Goal: Information Seeking & Learning: Learn about a topic

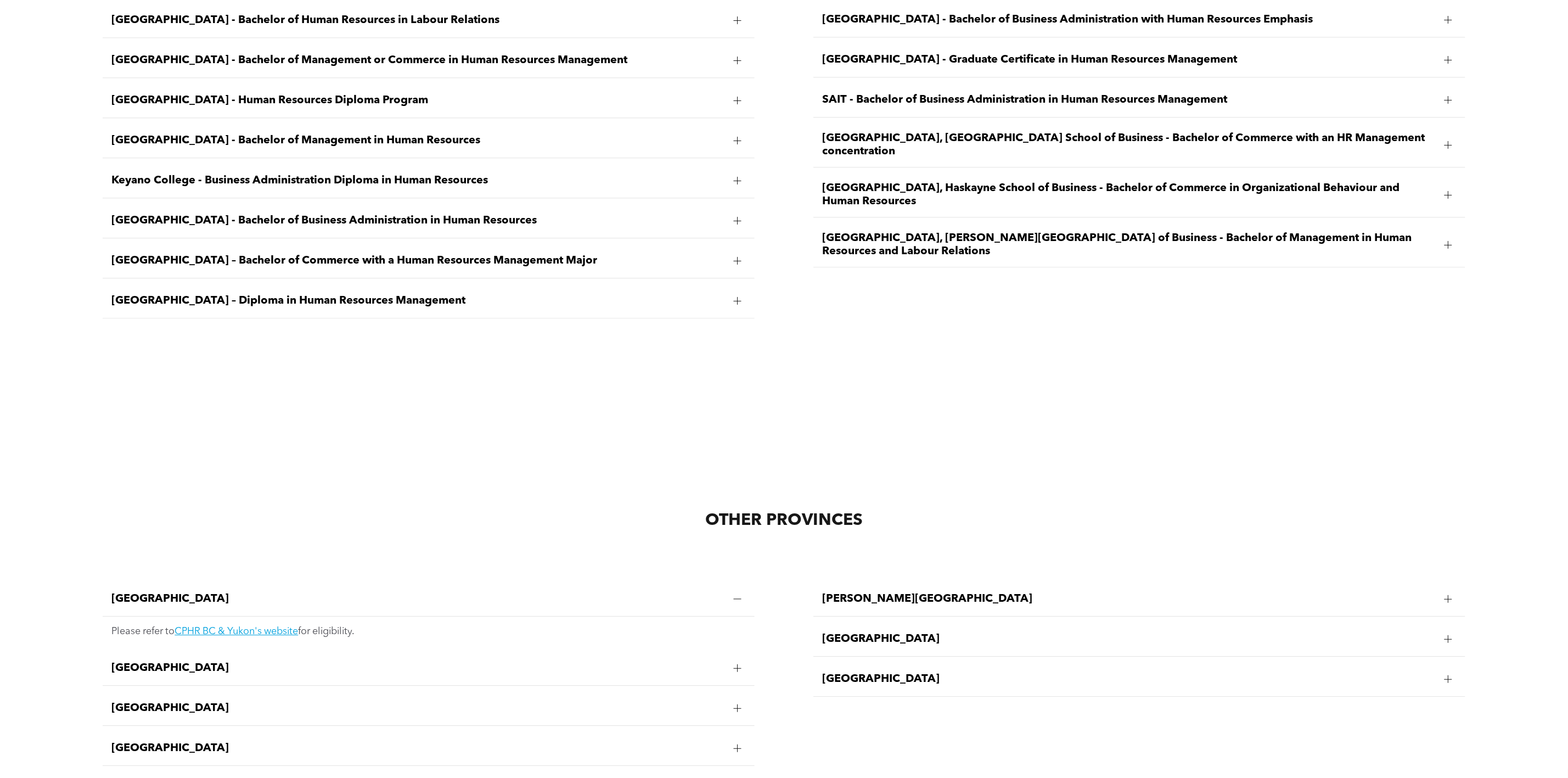
scroll to position [2223, 0]
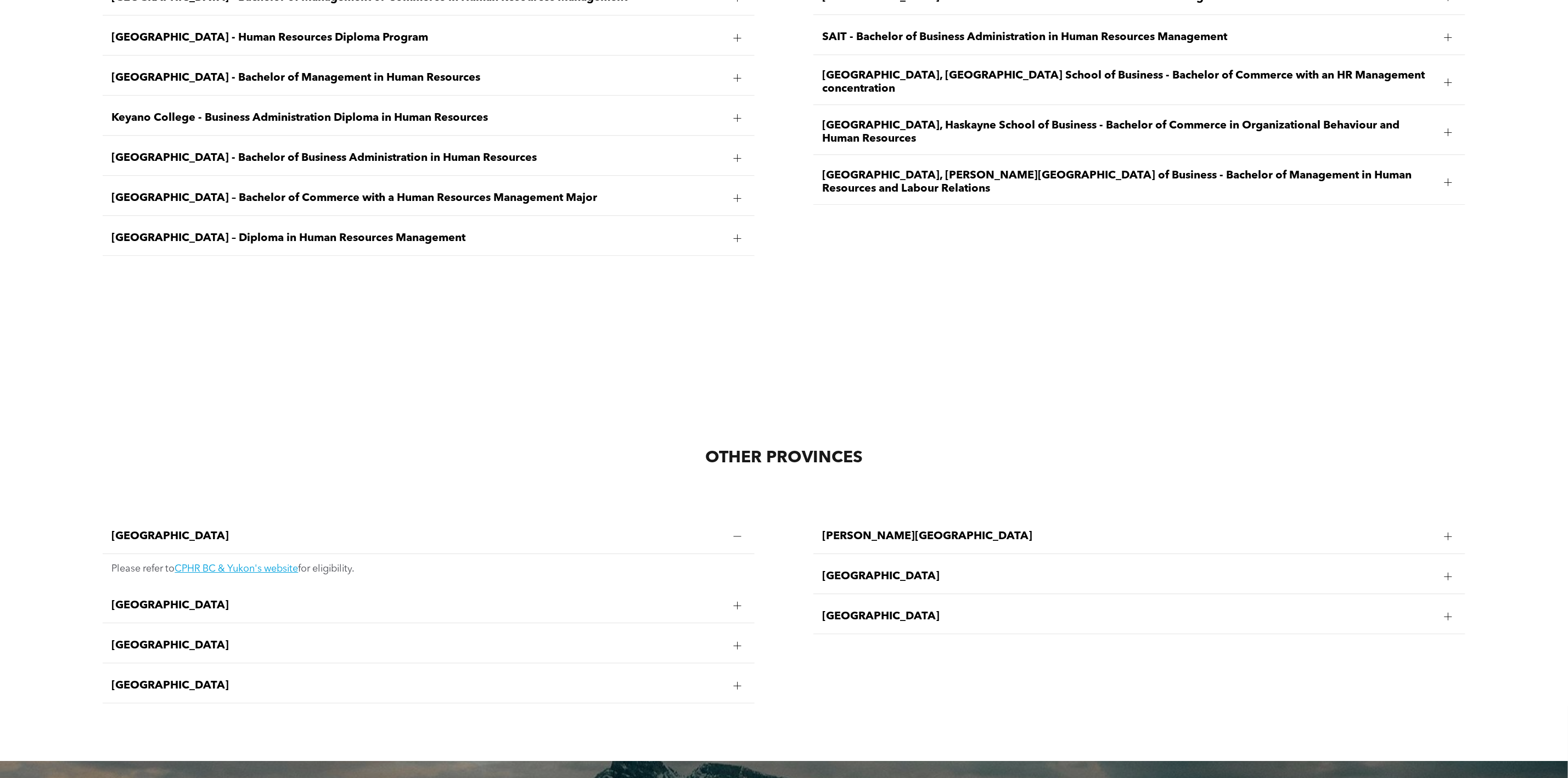
click at [235, 601] on span "Manitoba" at bounding box center [418, 605] width 613 height 13
click at [264, 603] on link "CPHR Manitoba's website" at bounding box center [231, 608] width 114 height 10
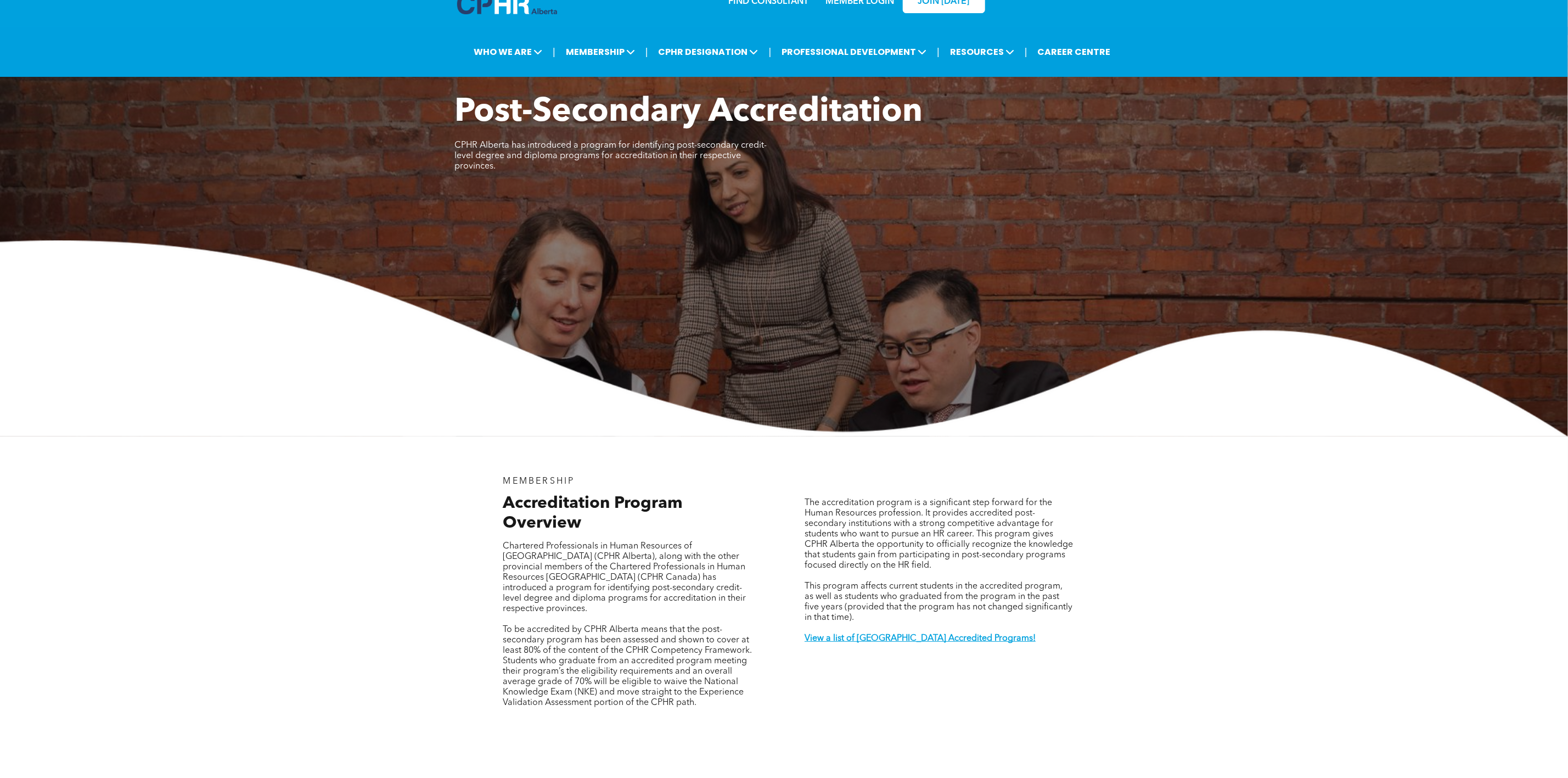
scroll to position [0, 0]
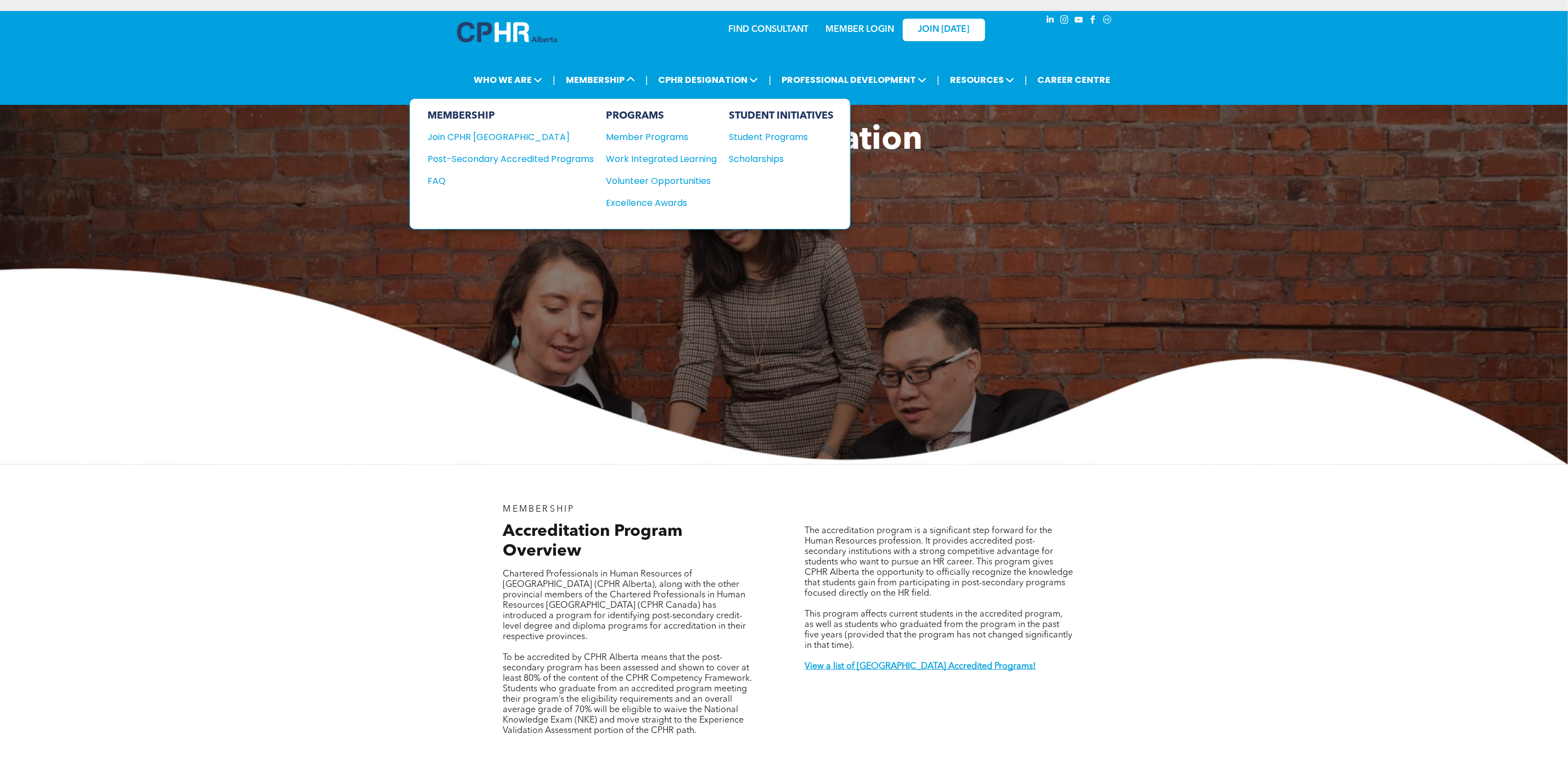
click at [491, 134] on div "Join CPHR [GEOGRAPHIC_DATA]" at bounding box center [502, 137] width 150 height 14
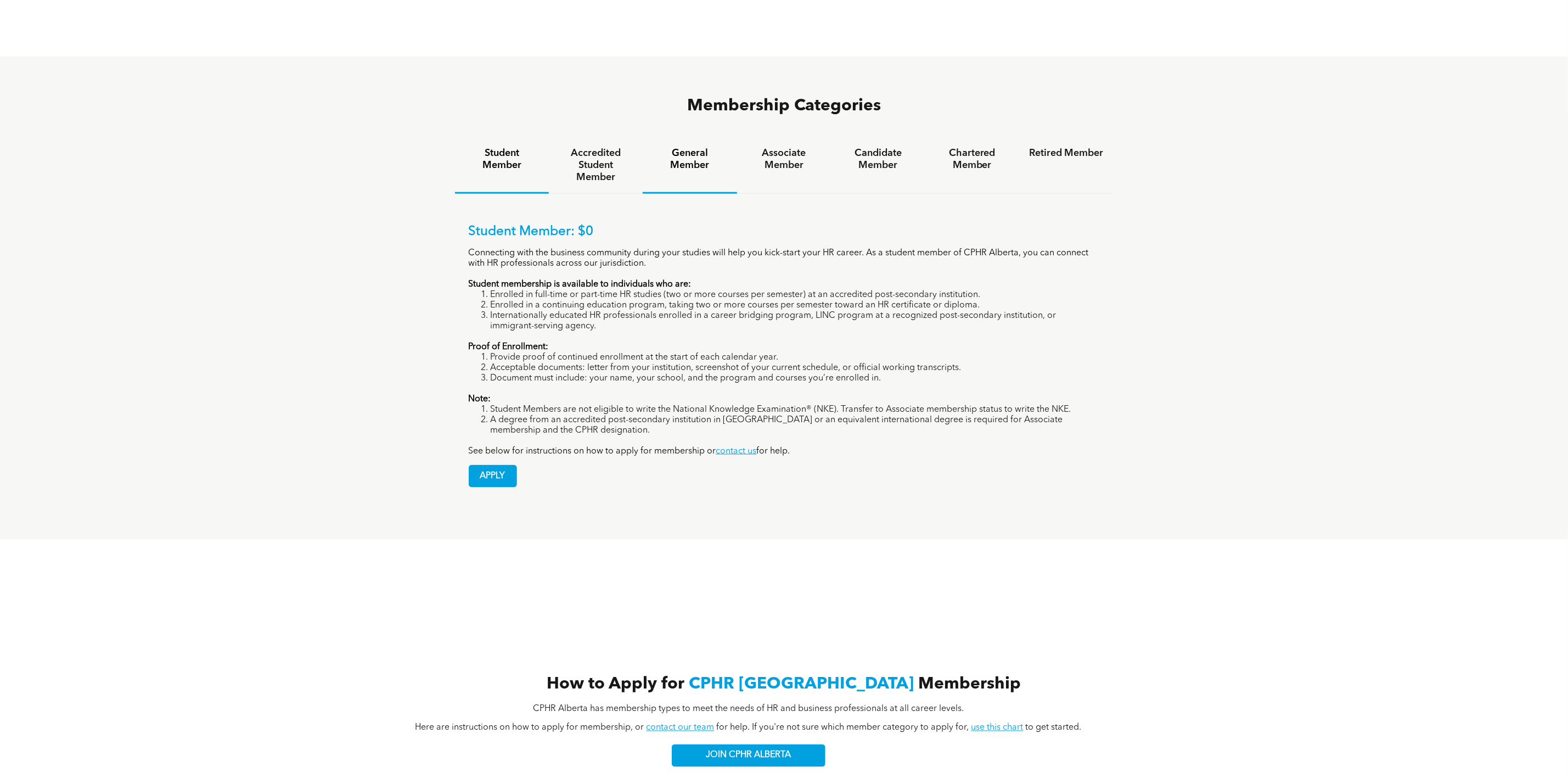
scroll to position [906, 0]
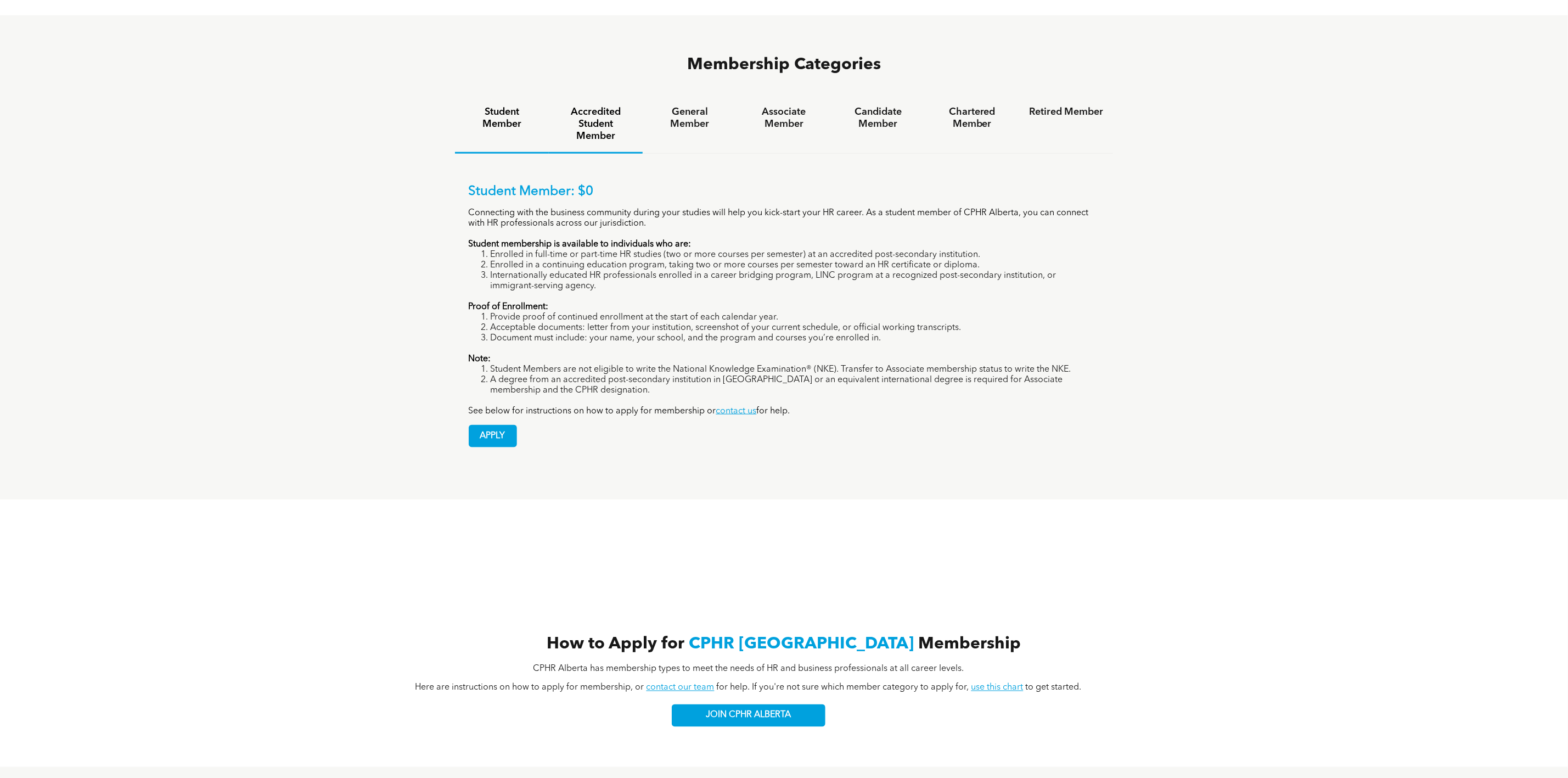
click at [619, 106] on h4 "Accredited Student Member" at bounding box center [596, 124] width 74 height 36
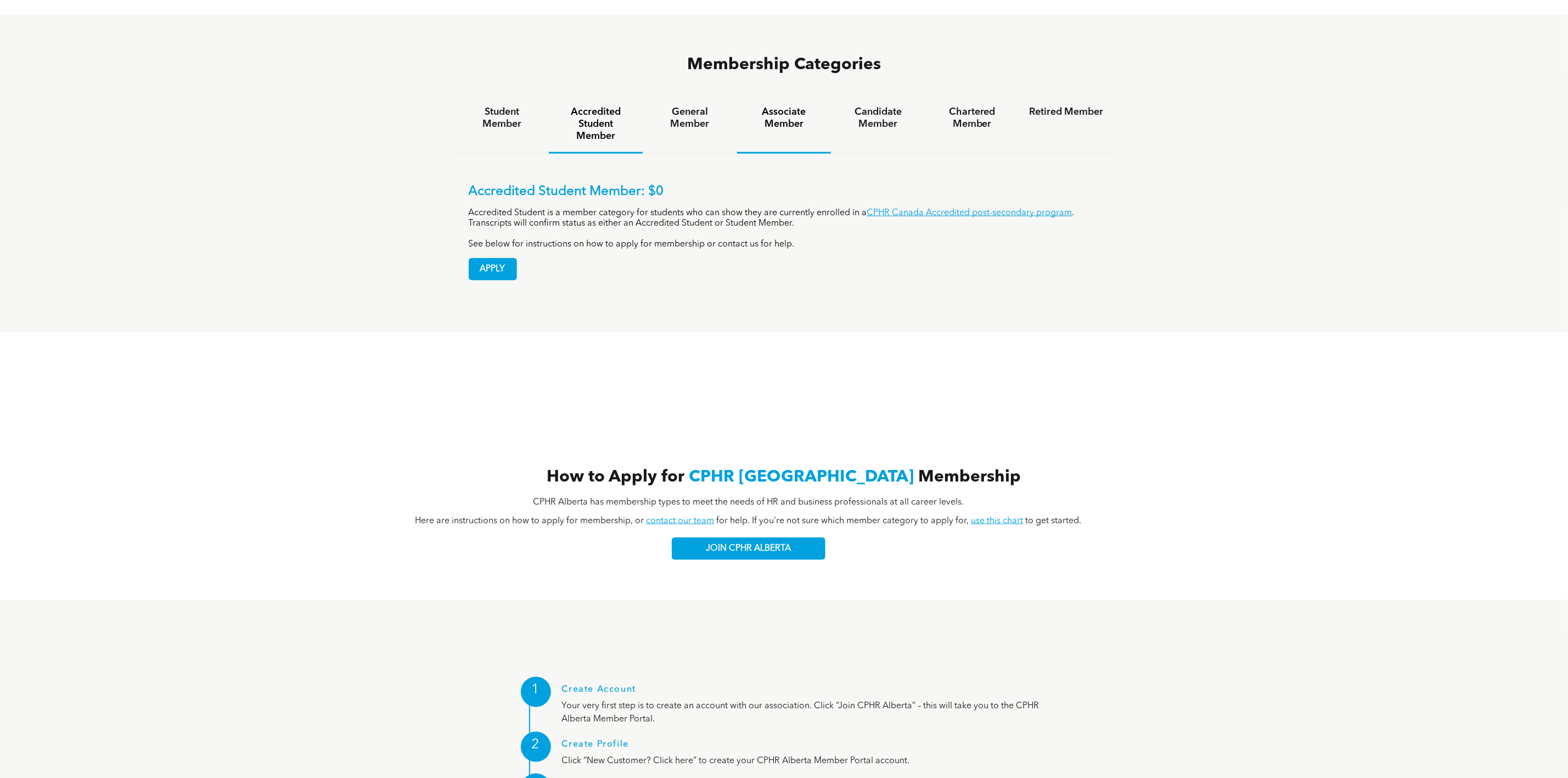
click at [773, 106] on h4 "Associate Member" at bounding box center [784, 118] width 74 height 24
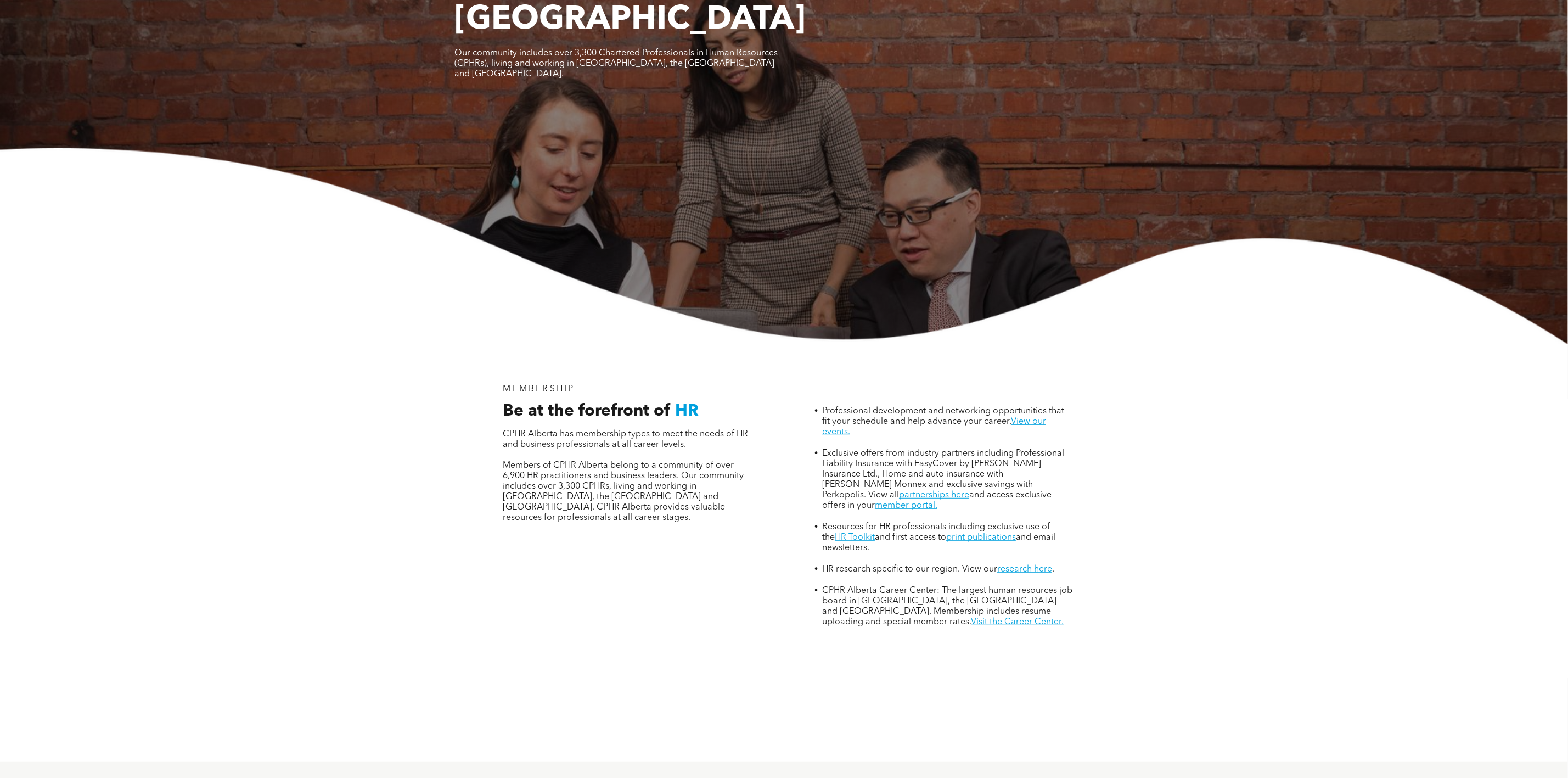
scroll to position [0, 0]
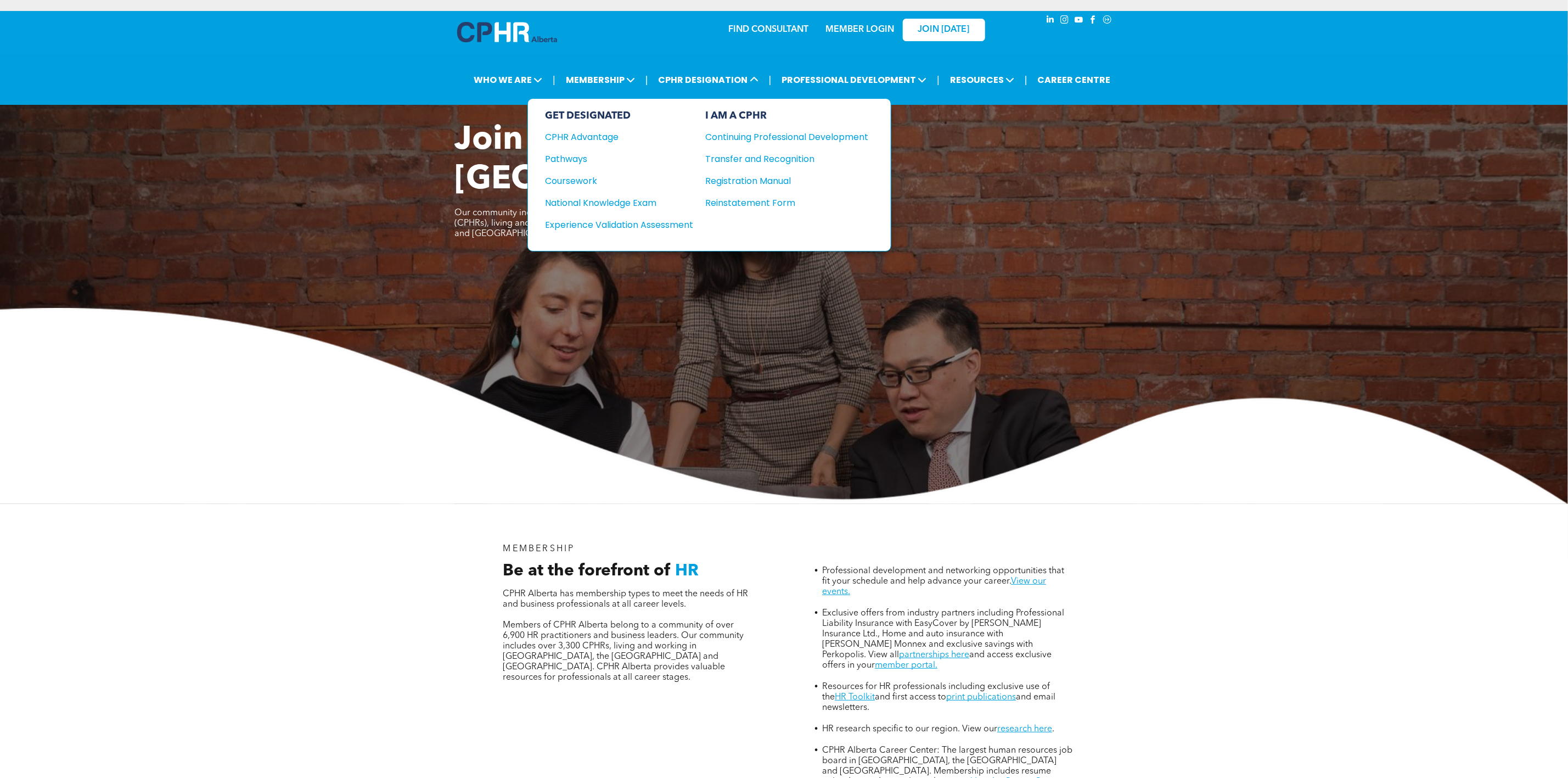
click at [608, 208] on div "GET DESIGNATED CPHR Advantage Pathways Coursework National Knowledge Exam" at bounding box center [619, 175] width 148 height 130
click at [610, 196] on div "National Knowledge Exam" at bounding box center [612, 202] width 134 height 14
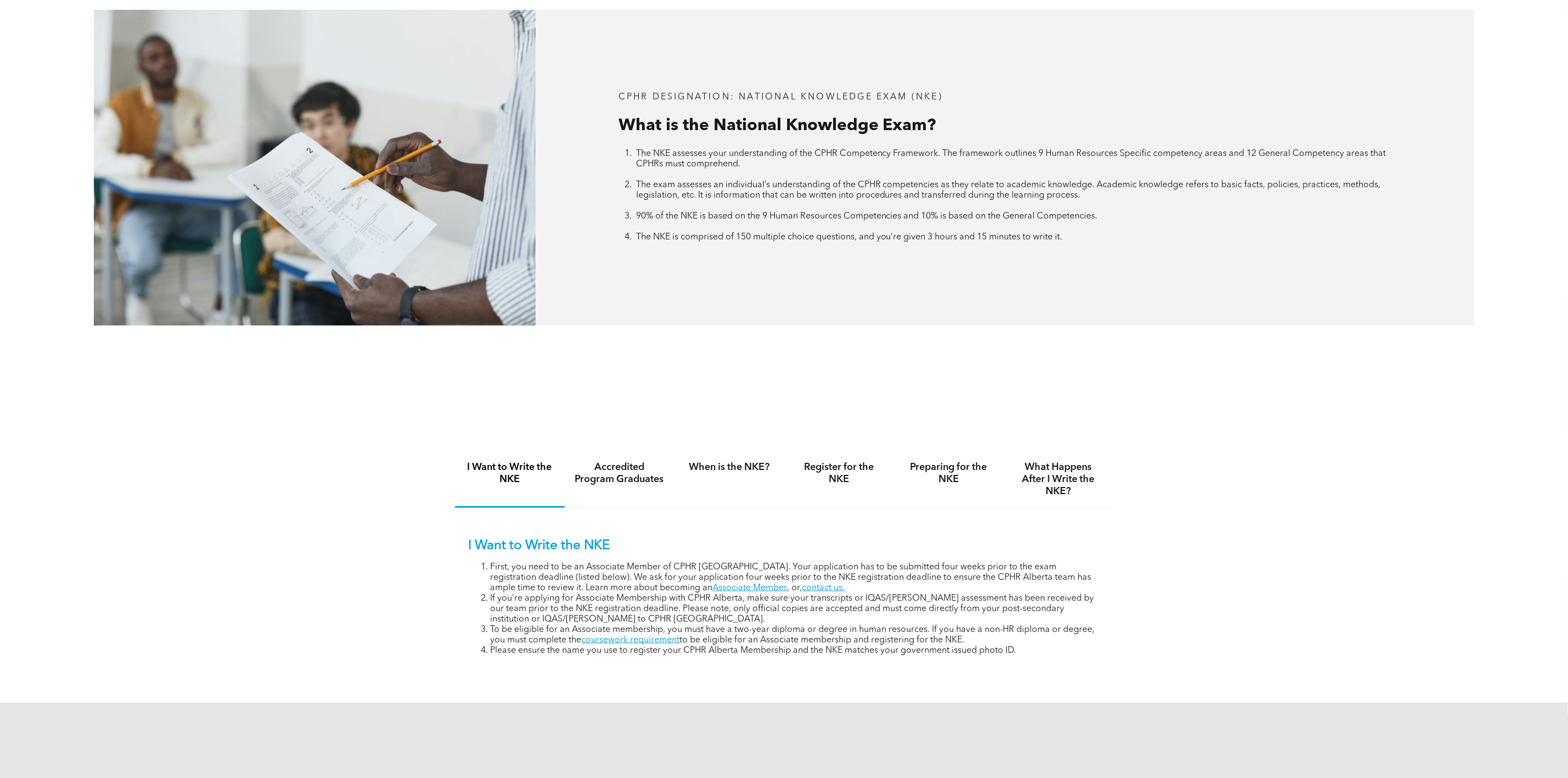
scroll to position [576, 0]
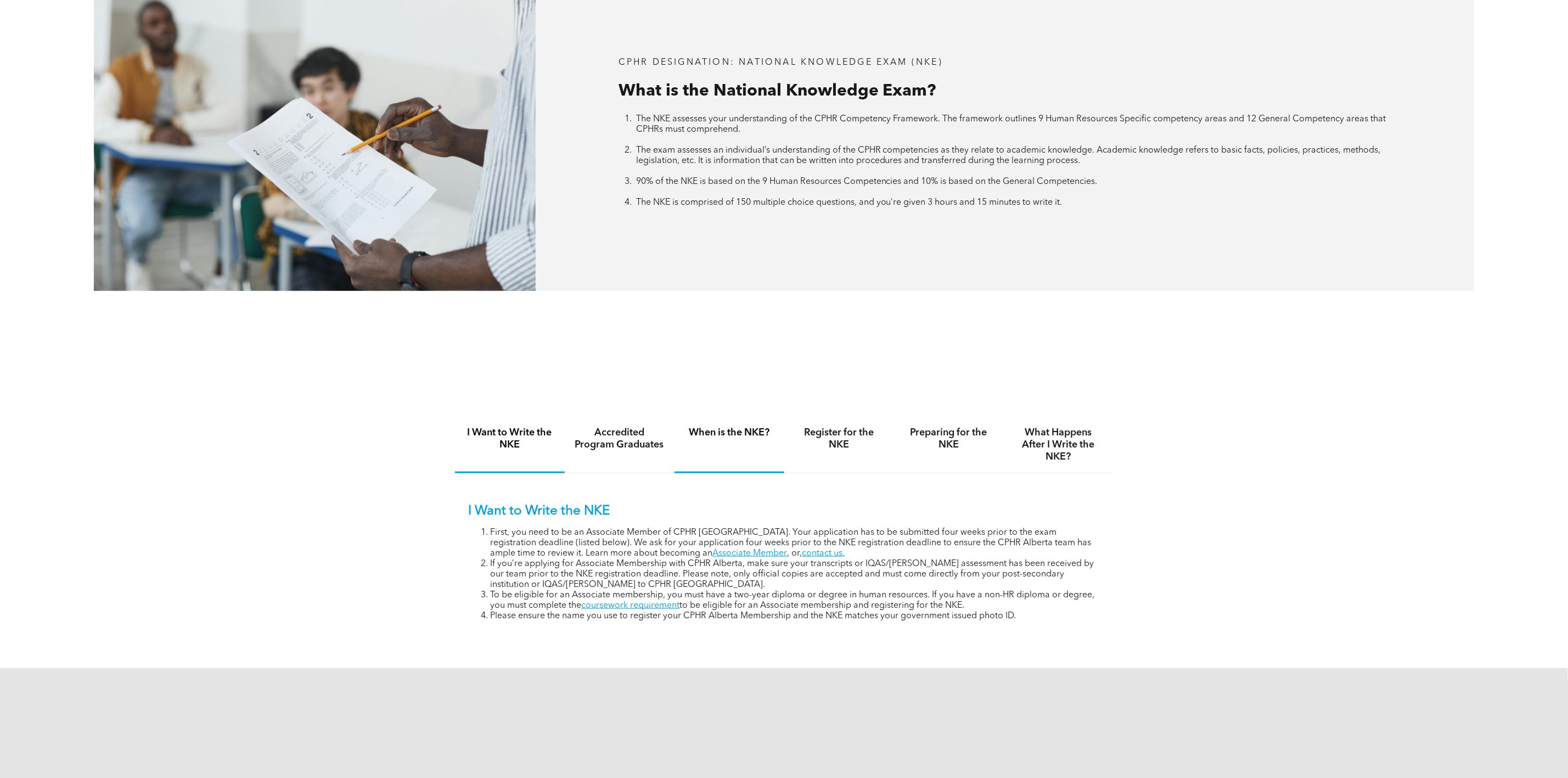
click at [722, 461] on div "When is the NKE?" at bounding box center [729, 445] width 110 height 57
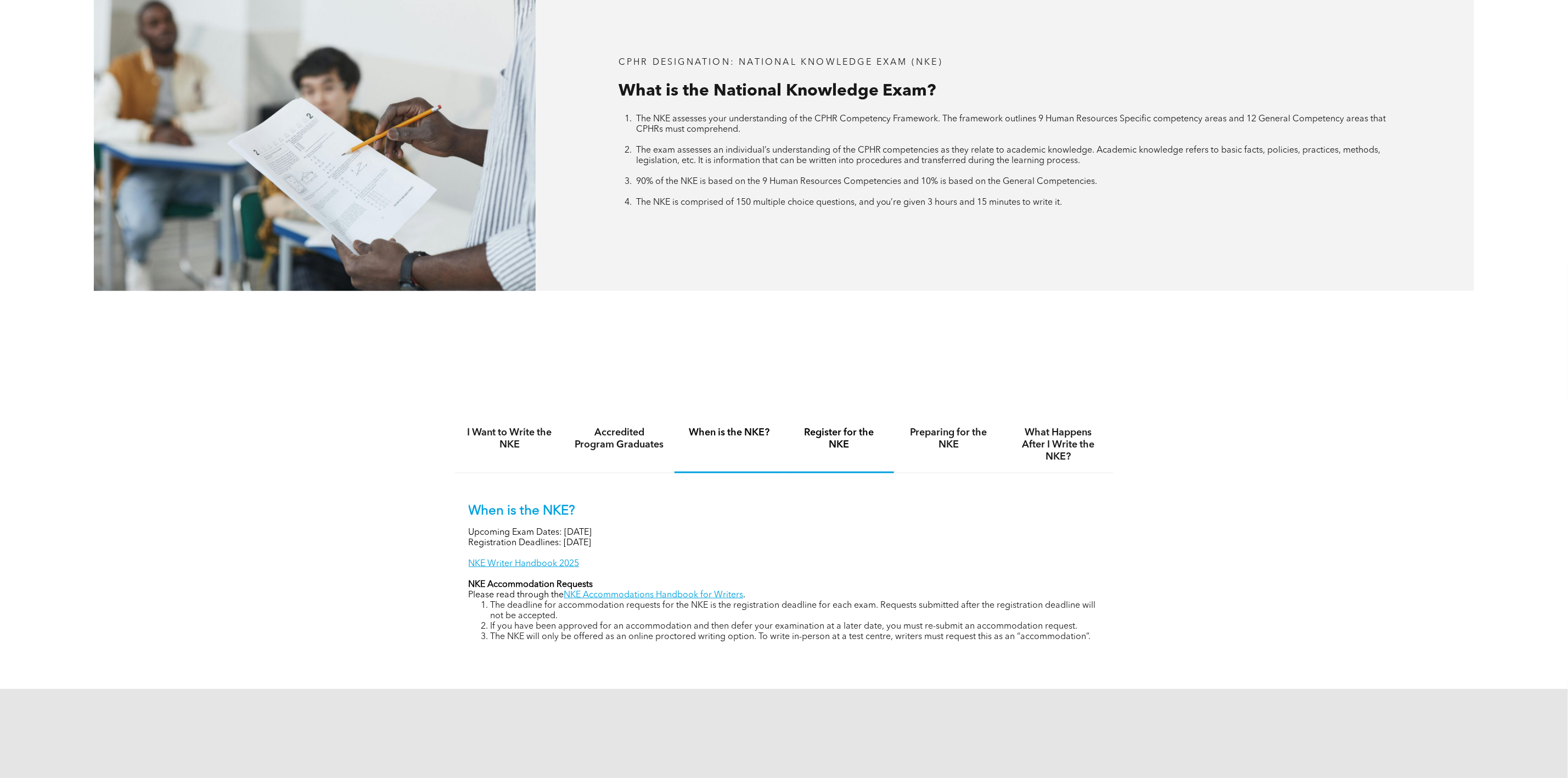
click at [838, 457] on div "Register for the NKE" at bounding box center [840, 445] width 110 height 57
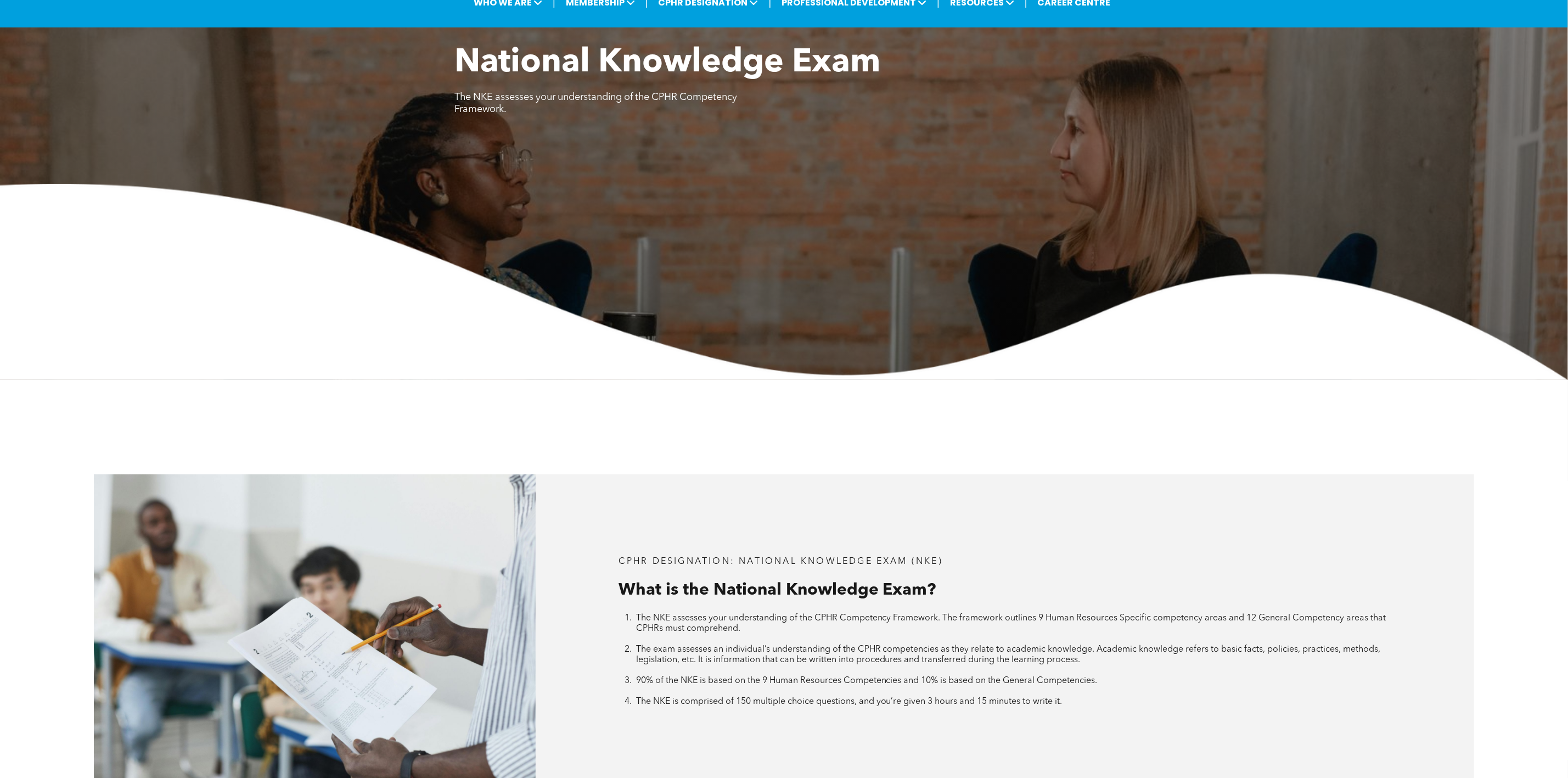
scroll to position [0, 0]
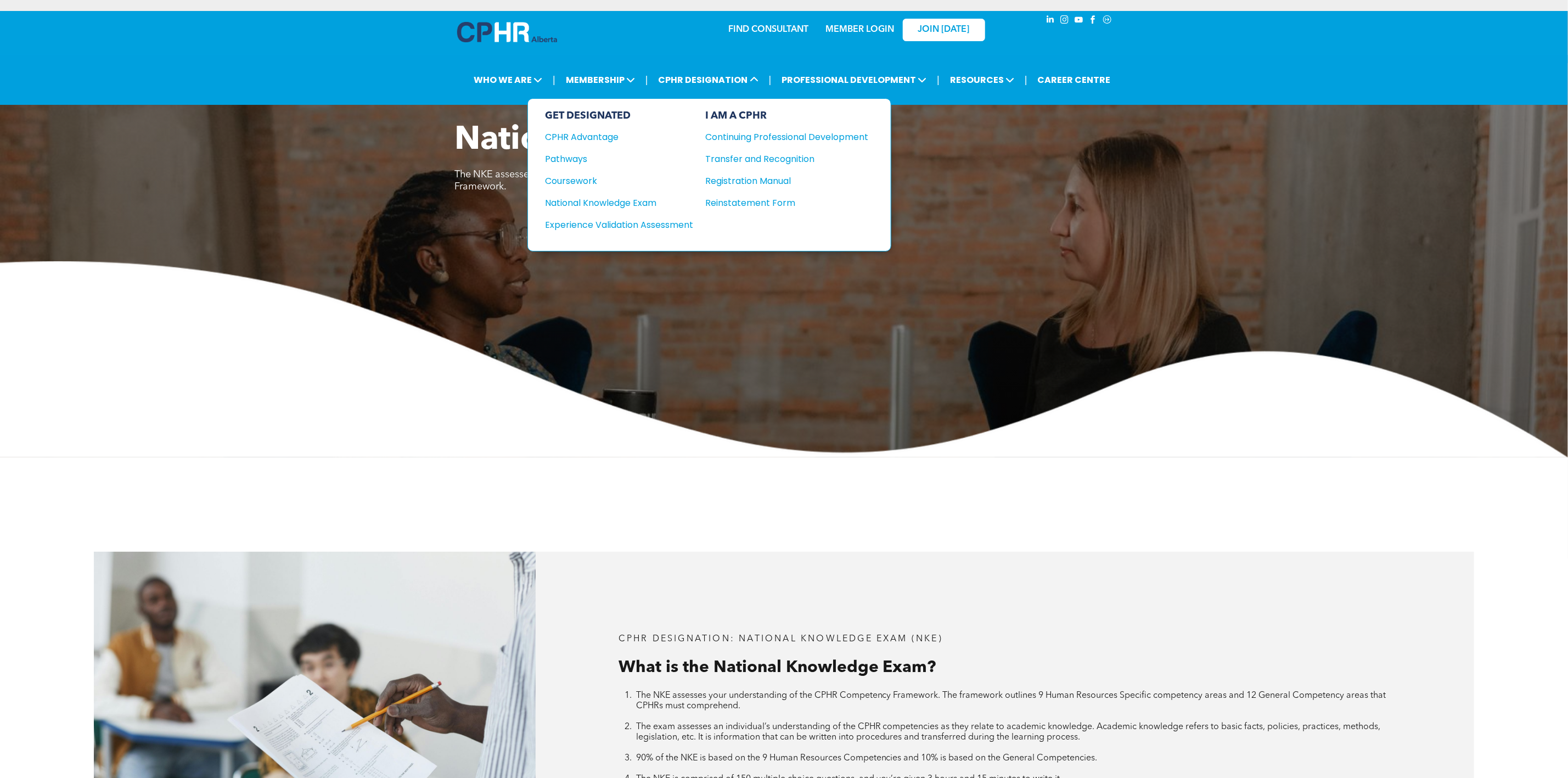
click at [571, 155] on div "Pathways" at bounding box center [612, 159] width 134 height 14
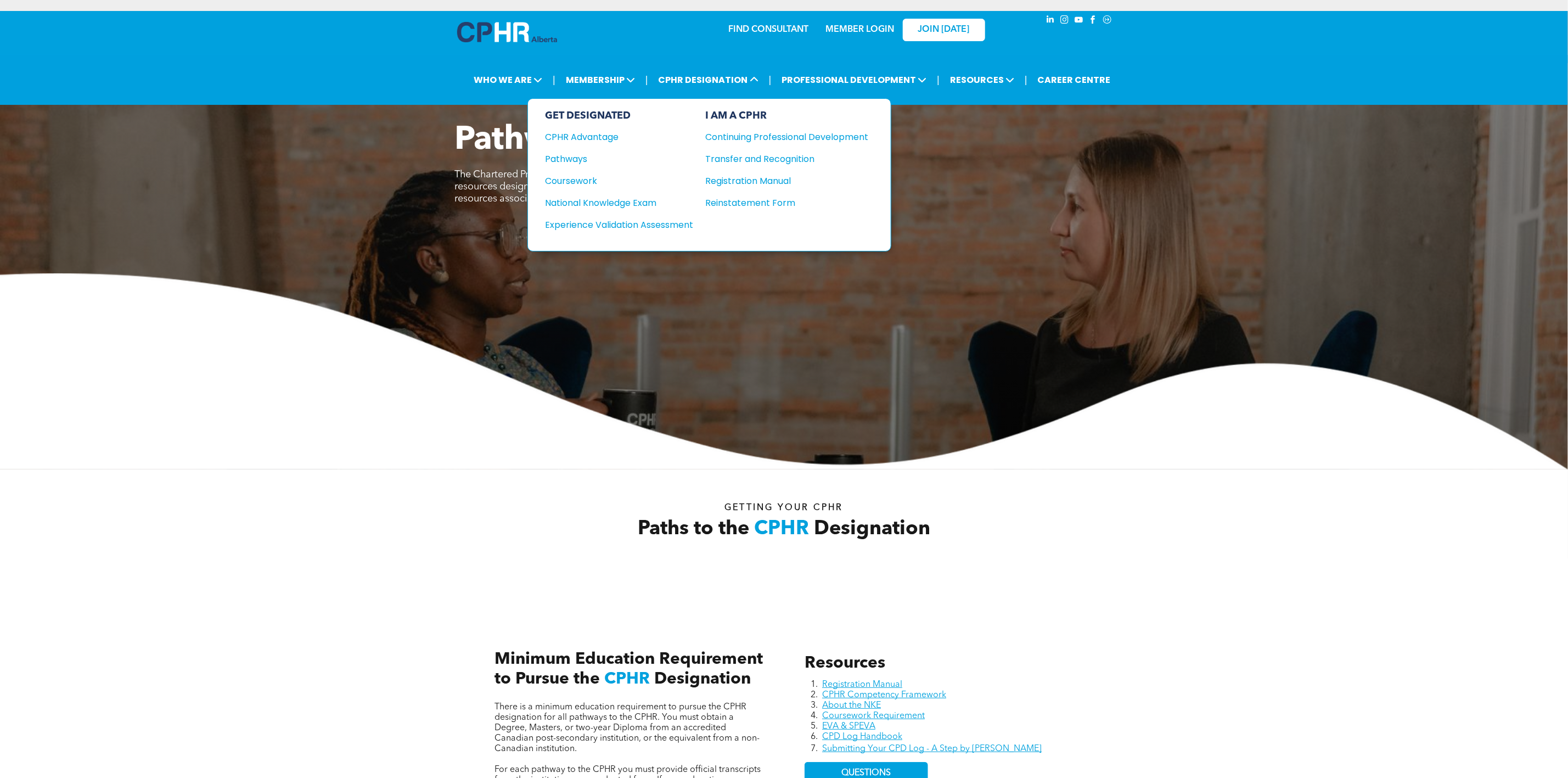
click at [676, 221] on div "Experience Validation Assessment" at bounding box center [612, 225] width 134 height 14
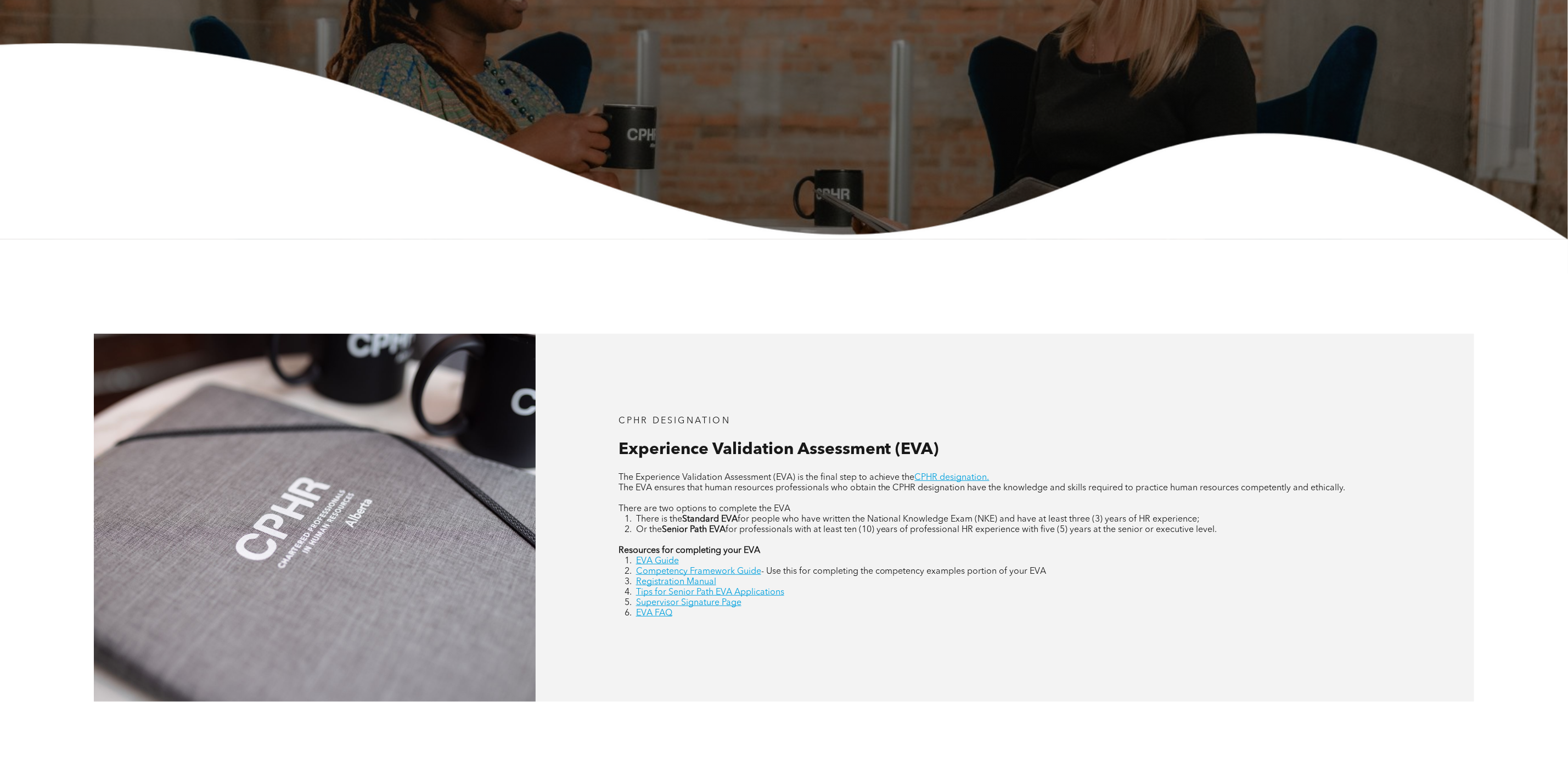
scroll to position [412, 0]
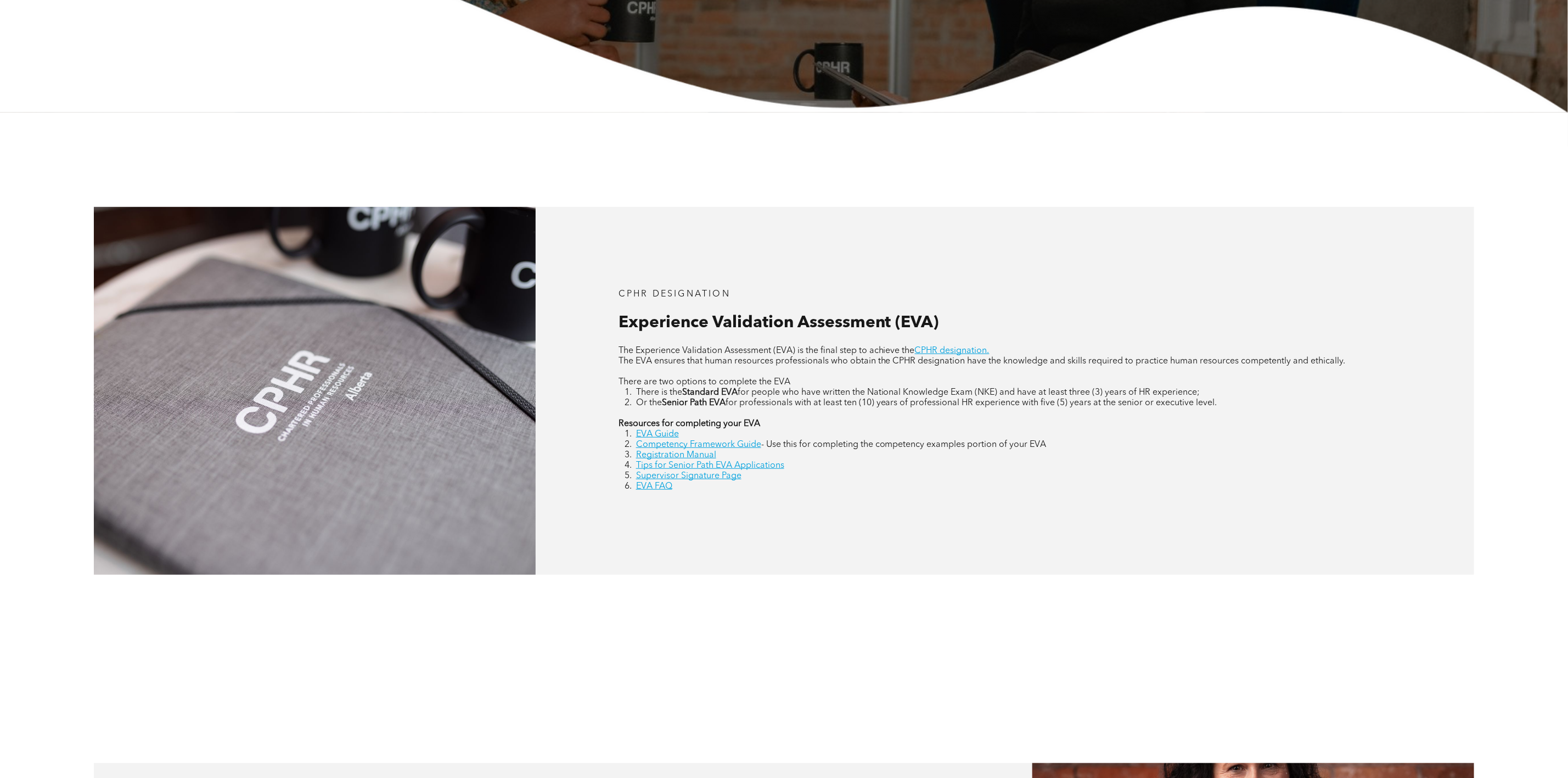
drag, startPoint x: 619, startPoint y: 350, endPoint x: 1367, endPoint y: 364, distance: 748.1
click at [1367, 364] on div "The Experience Validation Assessment (EVA) is the final step to achieve the CPH…" at bounding box center [1005, 418] width 773 height 146
copy div "The Experience Validation Assessment (EVA) is the final step to achieve the CPH…"
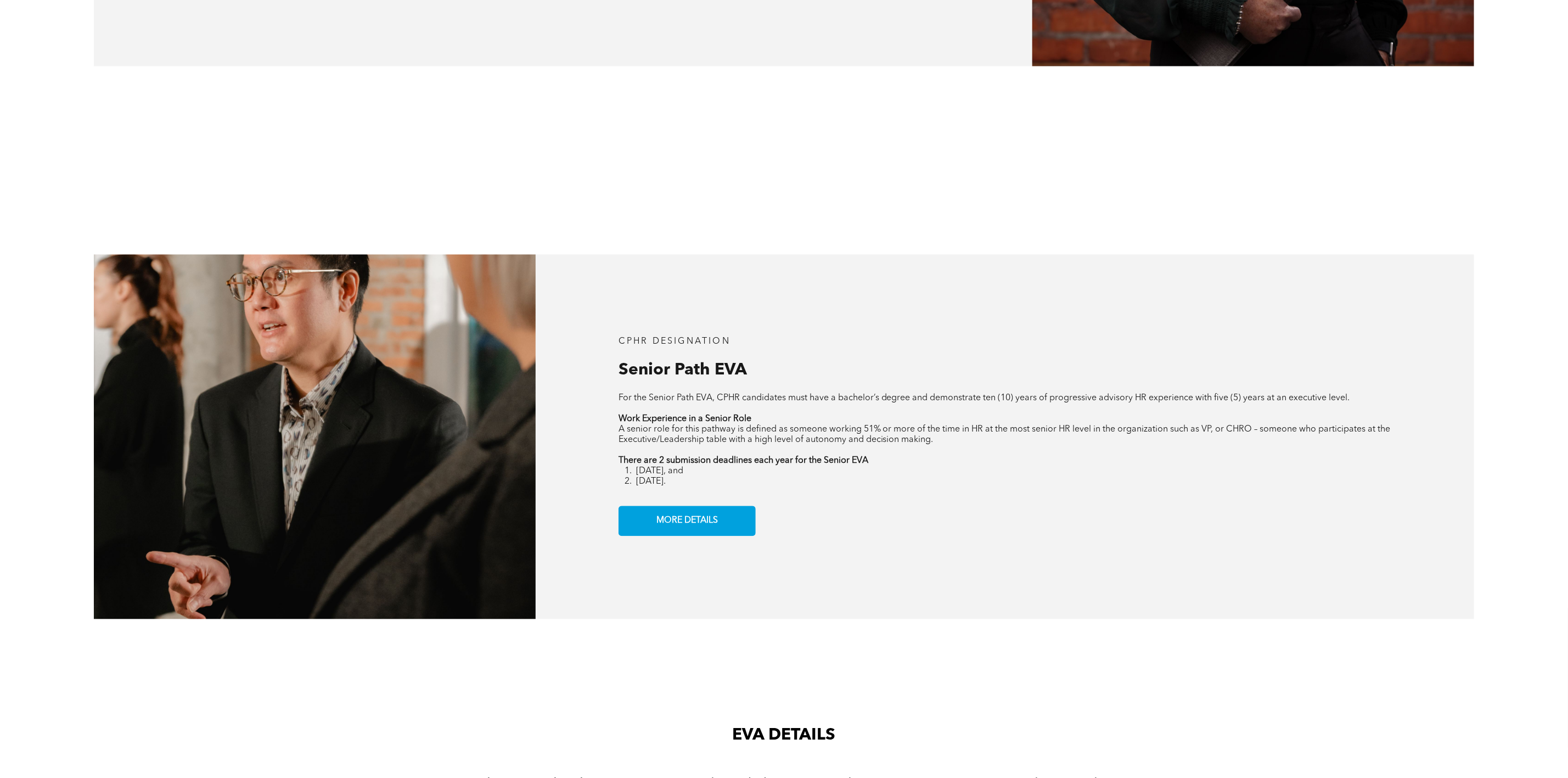
scroll to position [1729, 0]
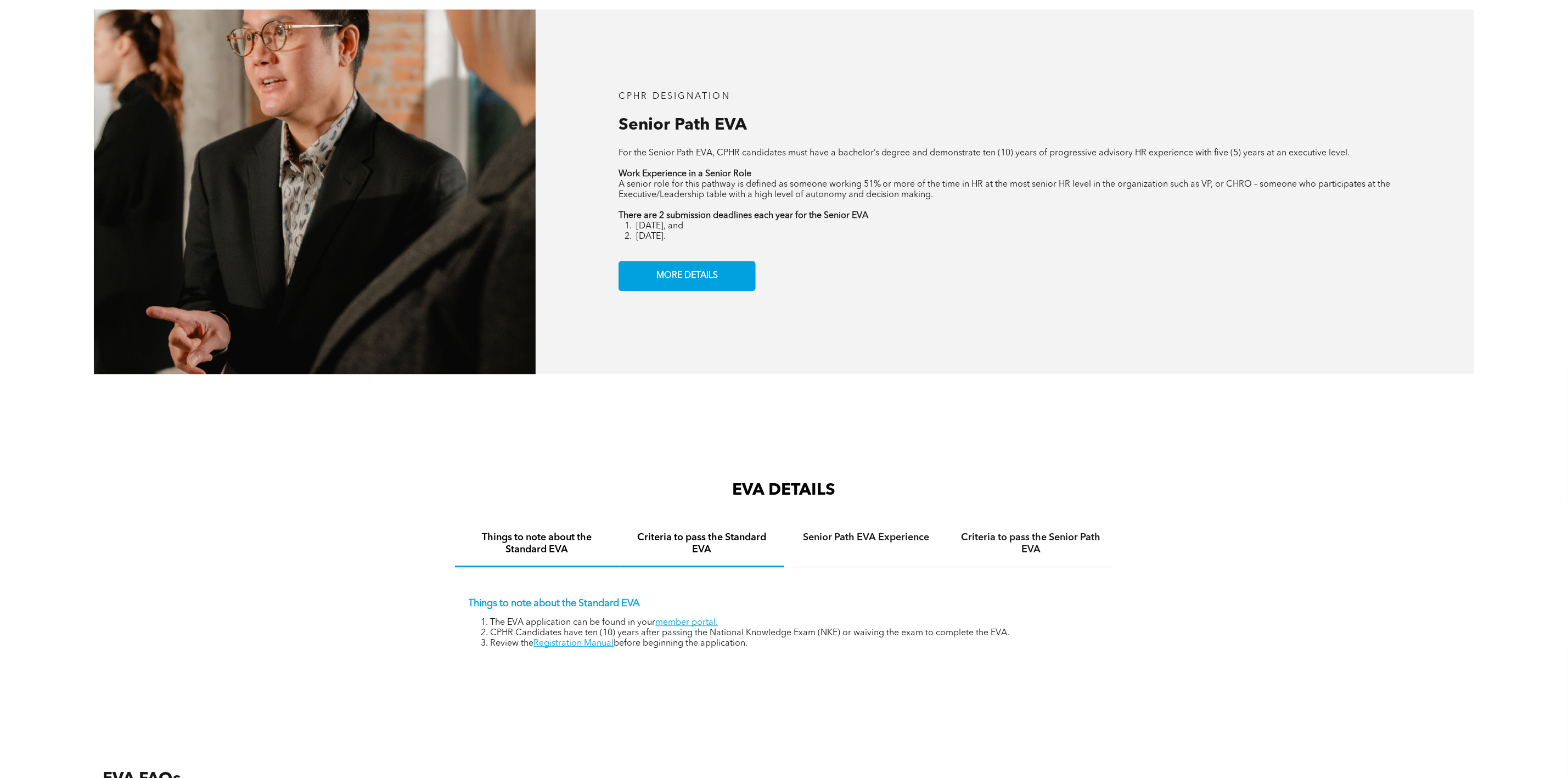
click at [734, 553] on h4 "Criteria to pass the Standard EVA" at bounding box center [701, 543] width 145 height 24
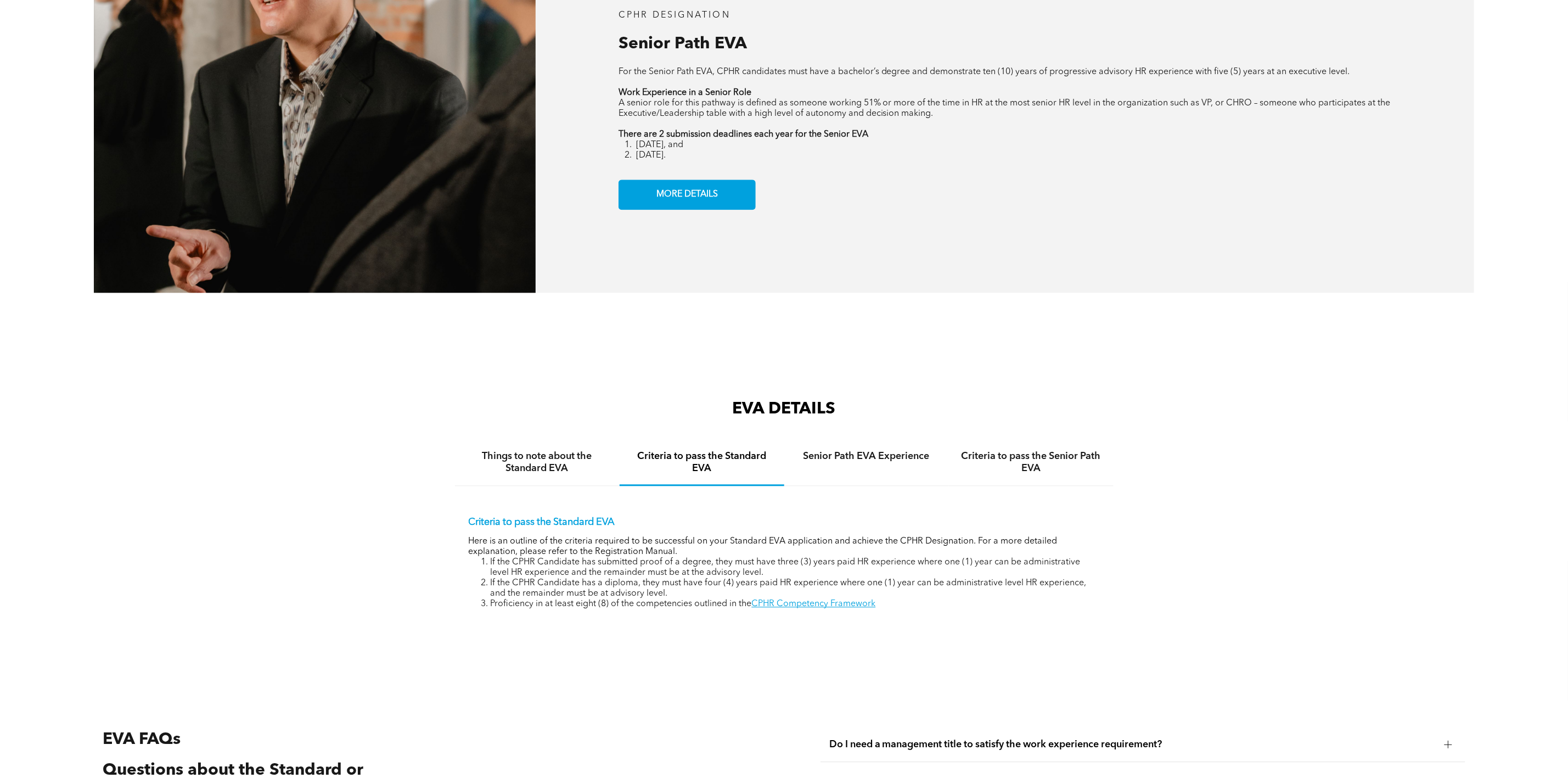
scroll to position [1811, 0]
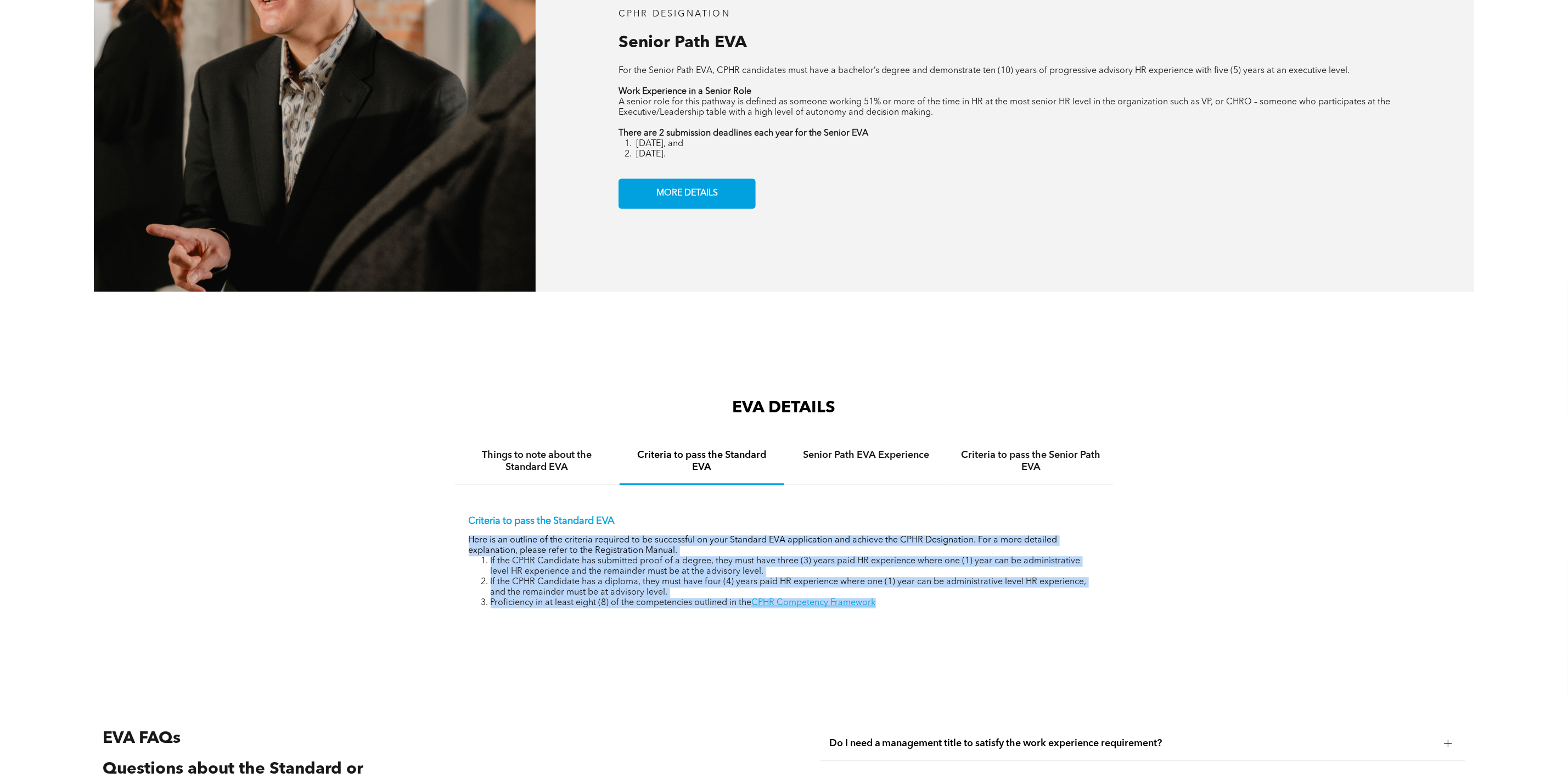
drag, startPoint x: 906, startPoint y: 619, endPoint x: 458, endPoint y: 545, distance: 454.1
click at [458, 545] on div "Criteria to pass the Standard EVA Here is an outline of the criteria required t…" at bounding box center [784, 553] width 658 height 137
copy div "Here is an outline of the criteria required to be successful on your Standard E…"
drag, startPoint x: 865, startPoint y: 466, endPoint x: 884, endPoint y: 466, distance: 19.0
click at [865, 461] on h4 "Senior Path EVA Experience" at bounding box center [867, 455] width 145 height 12
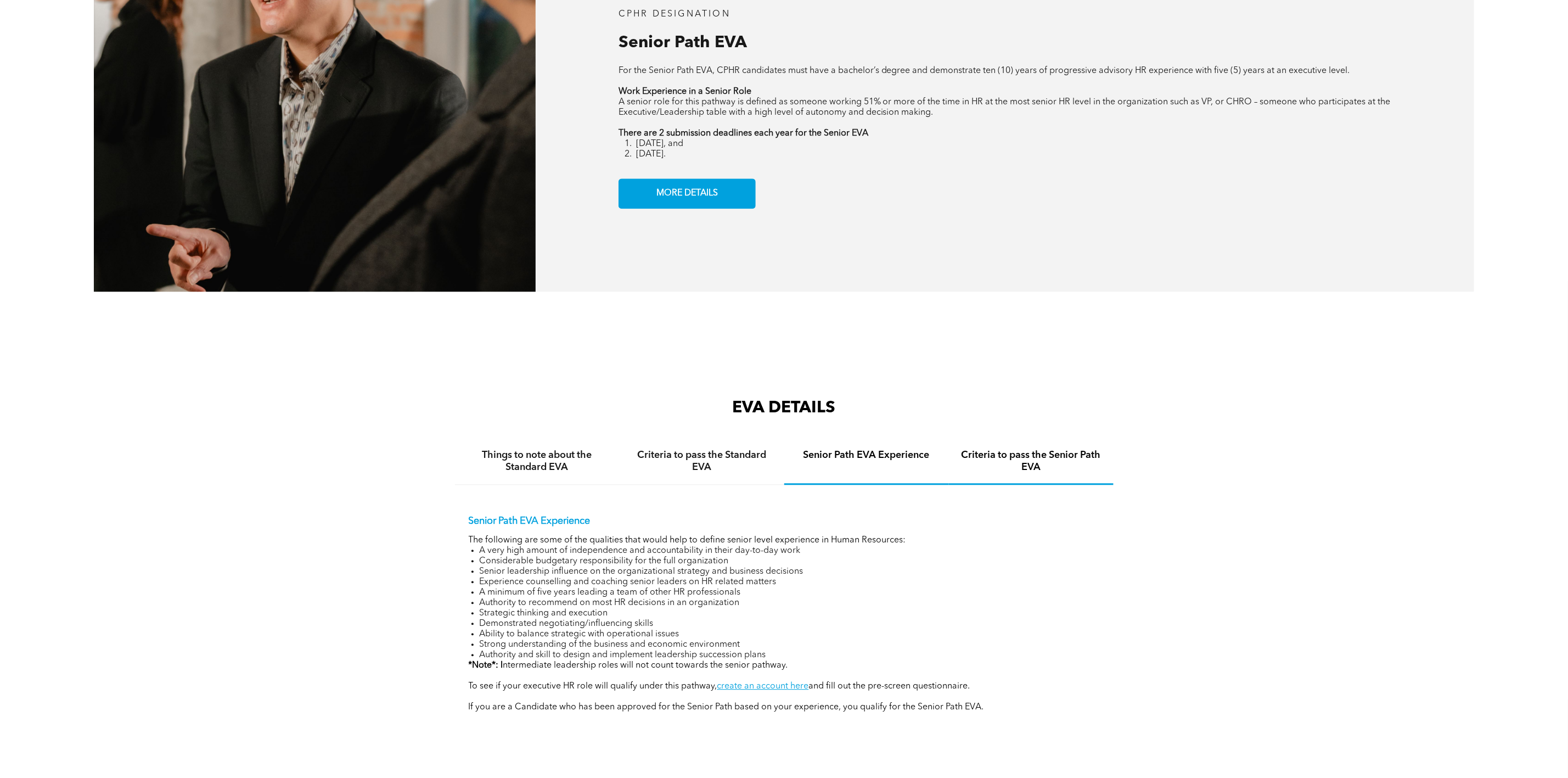
click at [1000, 471] on h4 "Criteria to pass the Senior Path EVA" at bounding box center [1031, 461] width 145 height 24
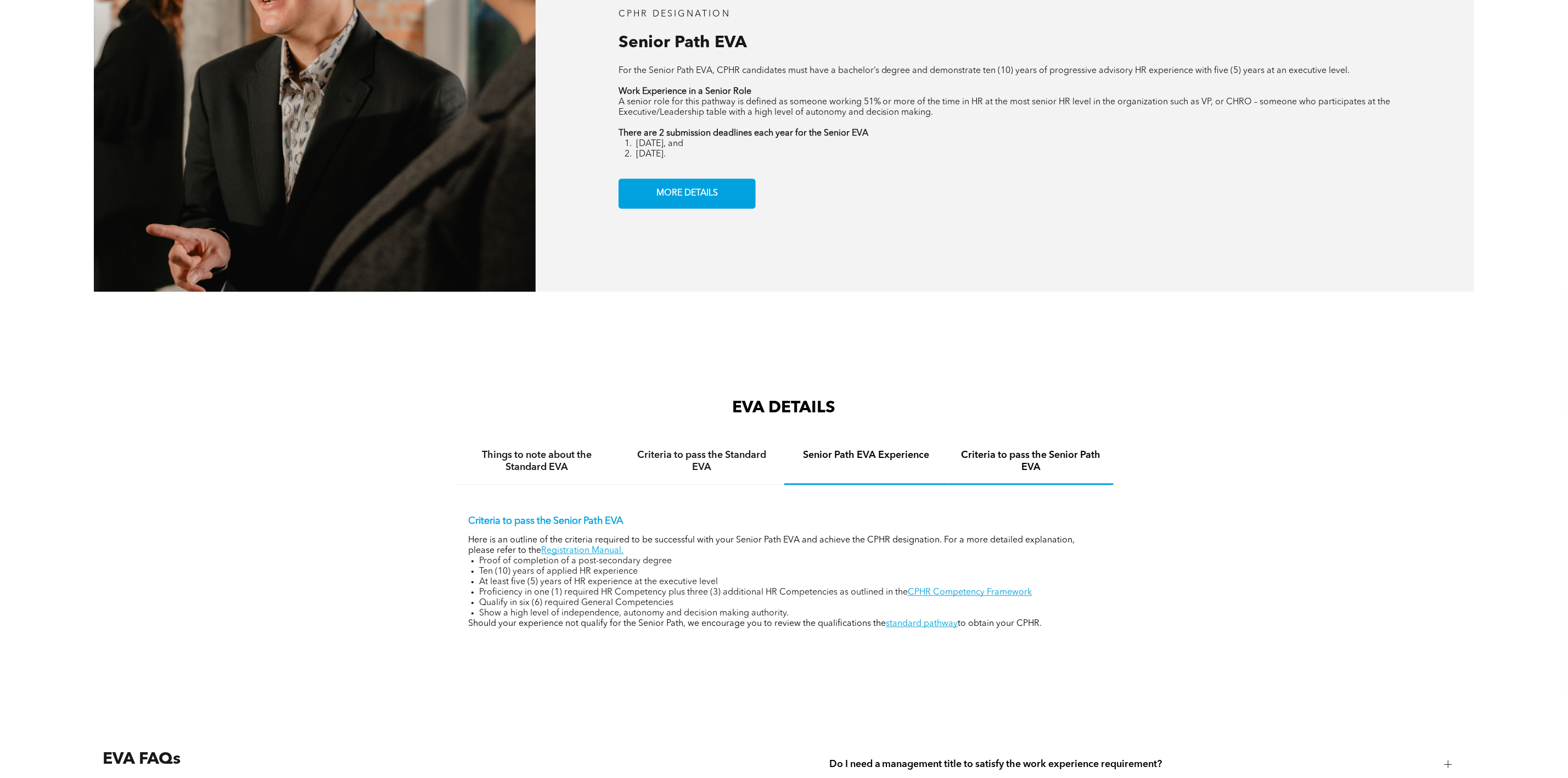
click at [923, 478] on div "Senior Path EVA Experience" at bounding box center [867, 461] width 165 height 46
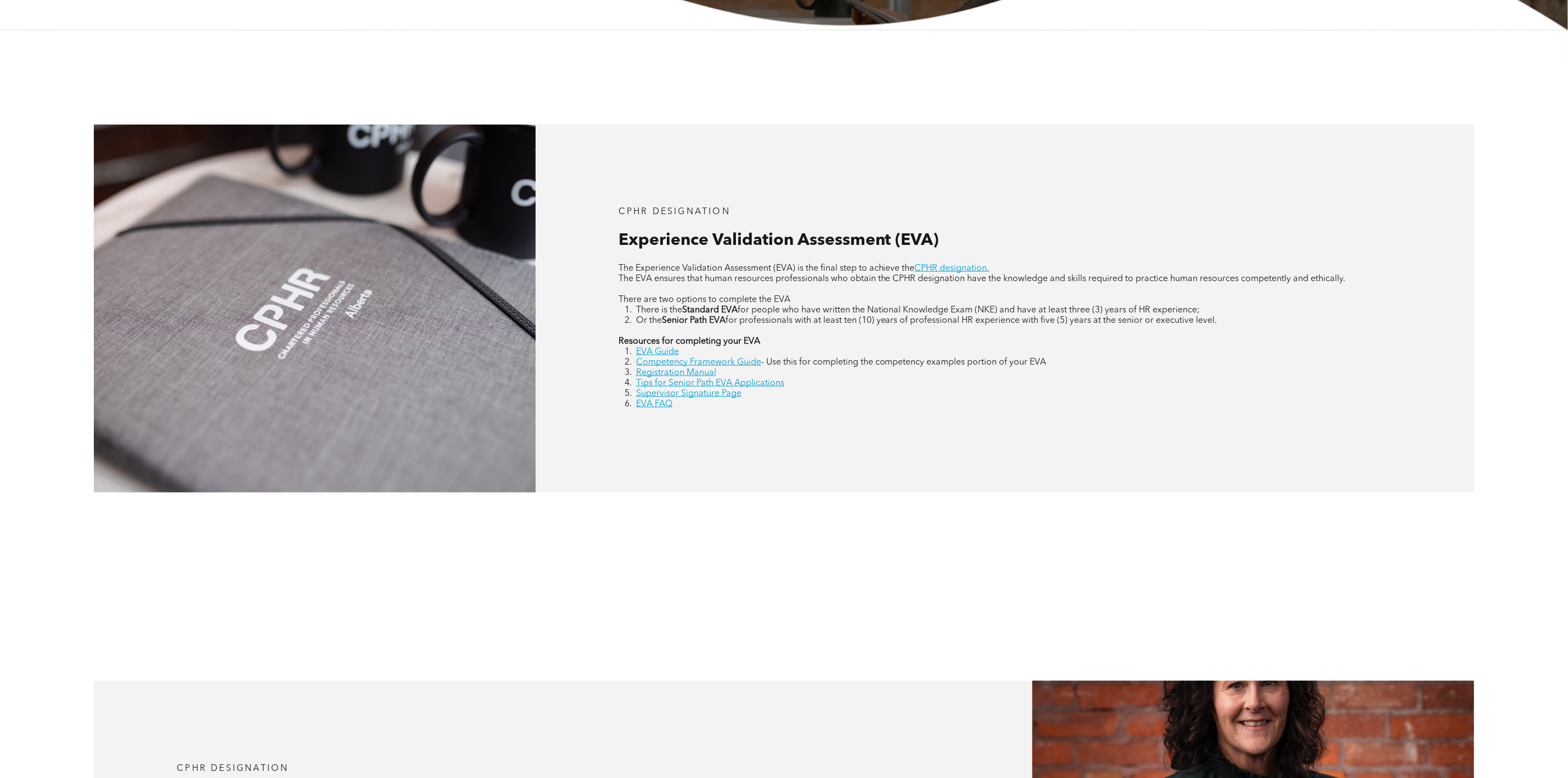
scroll to position [329, 0]
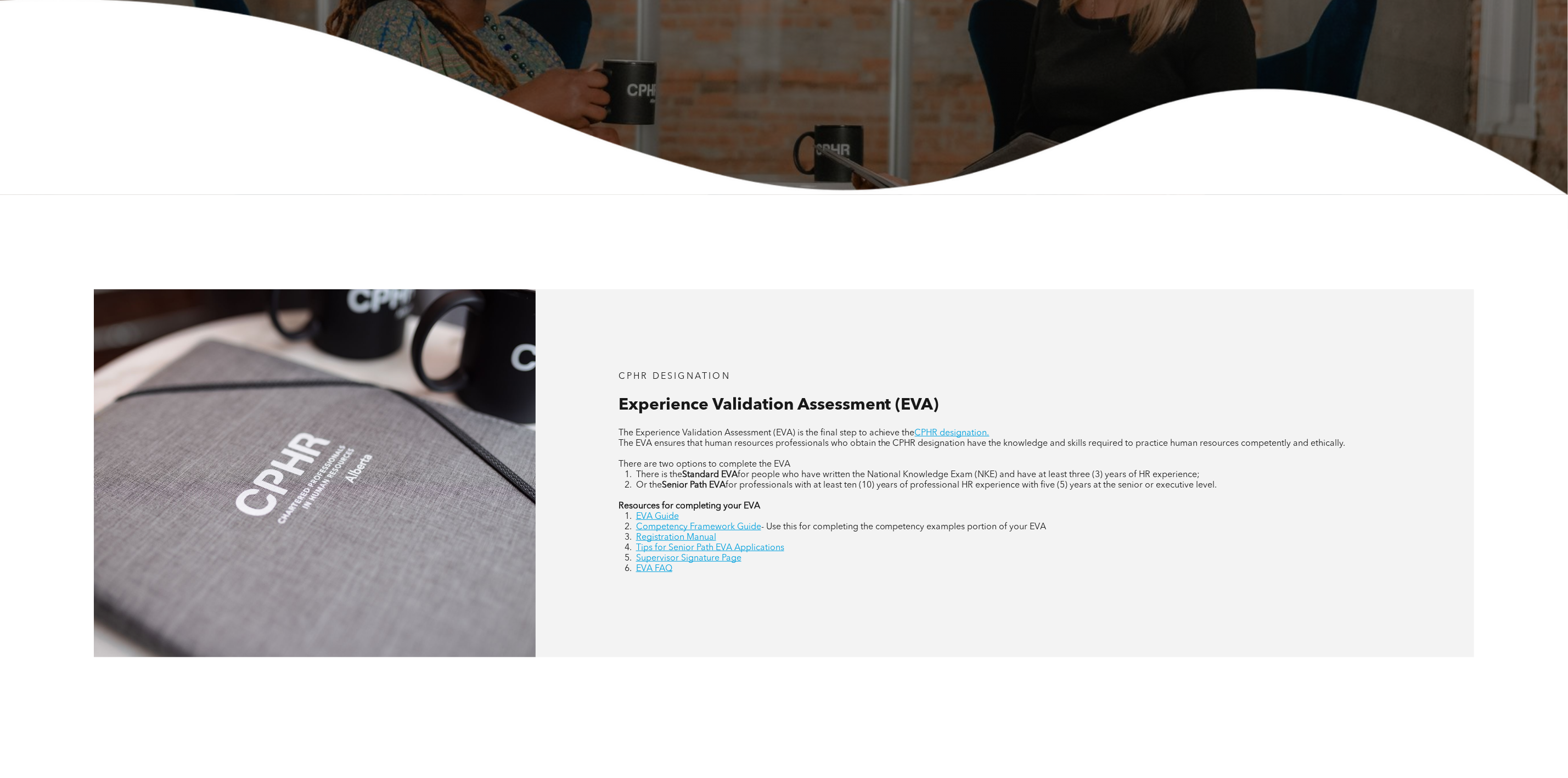
click at [678, 518] on link "EVA Guide" at bounding box center [657, 516] width 43 height 9
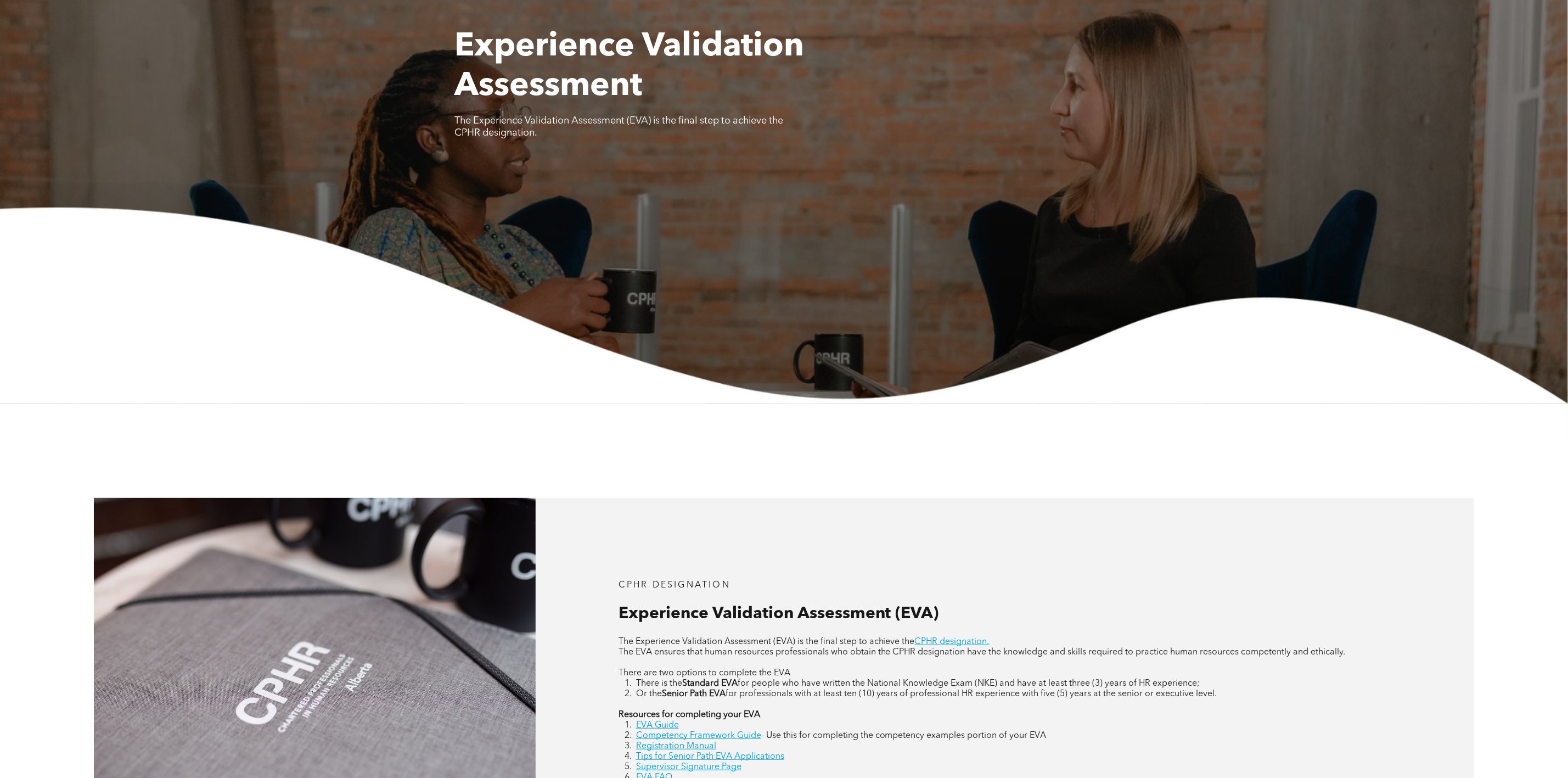
scroll to position [0, 0]
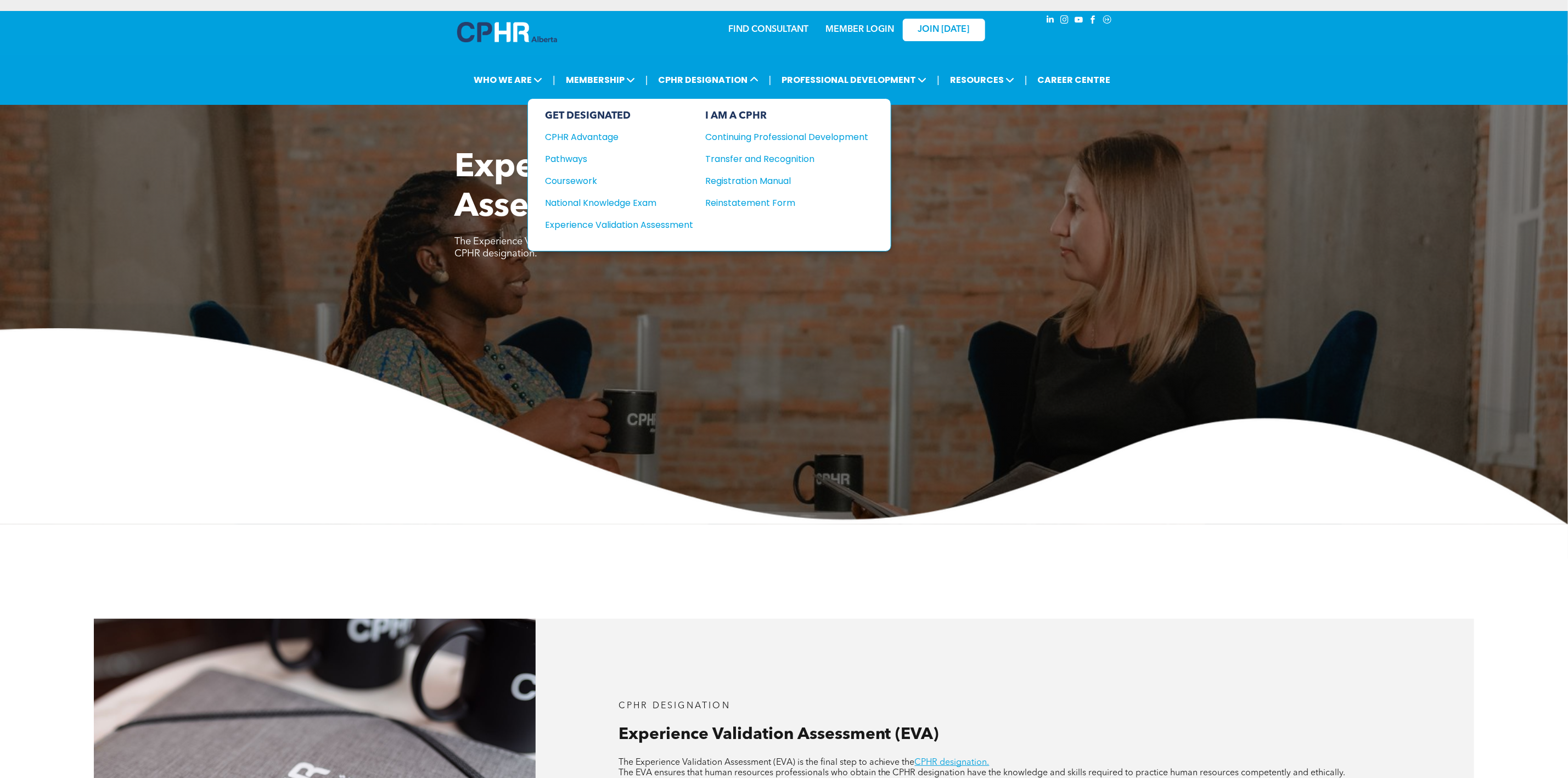
click at [751, 132] on div "Continuing Professional Development" at bounding box center [779, 137] width 147 height 14
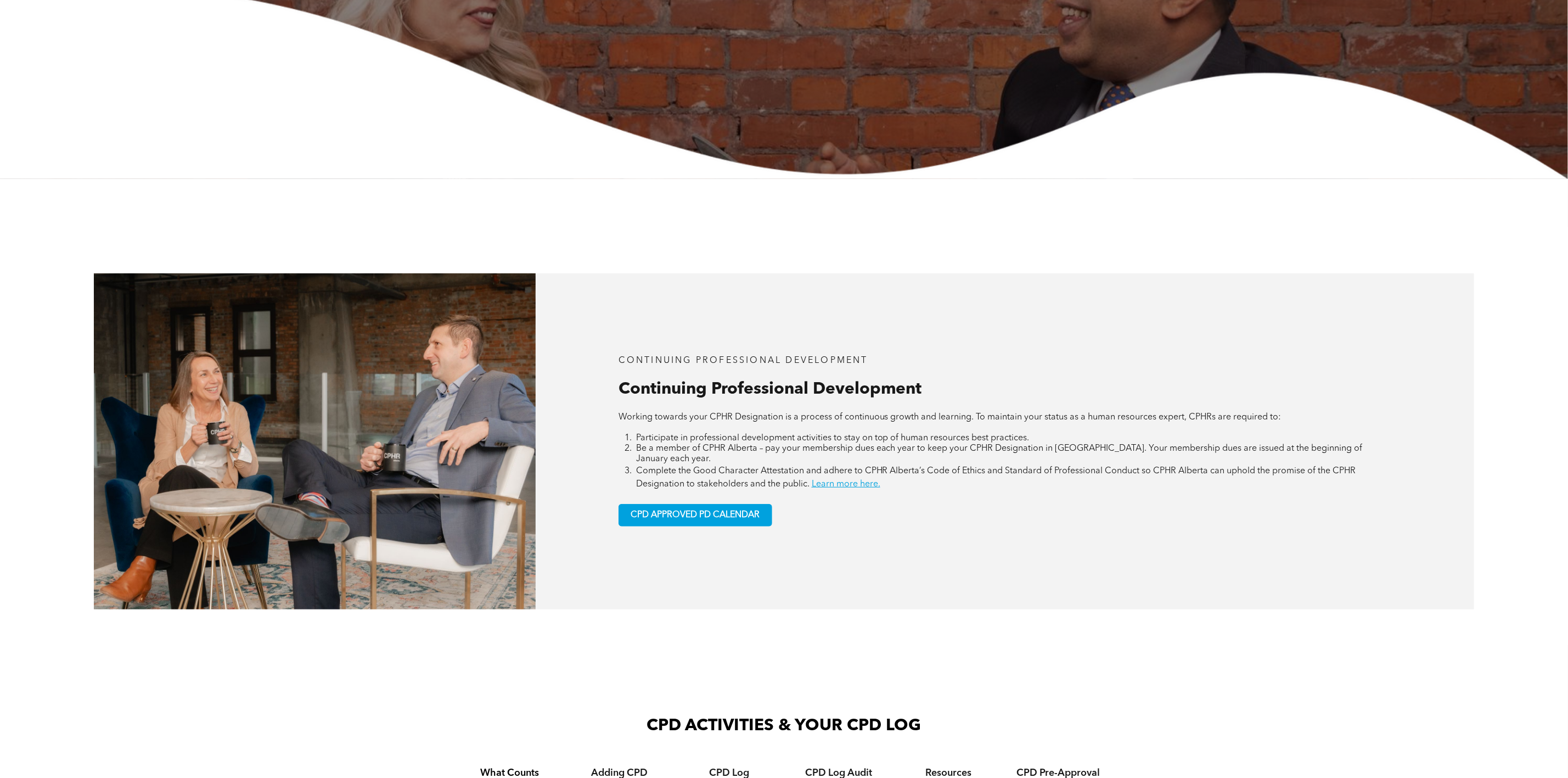
scroll to position [494, 0]
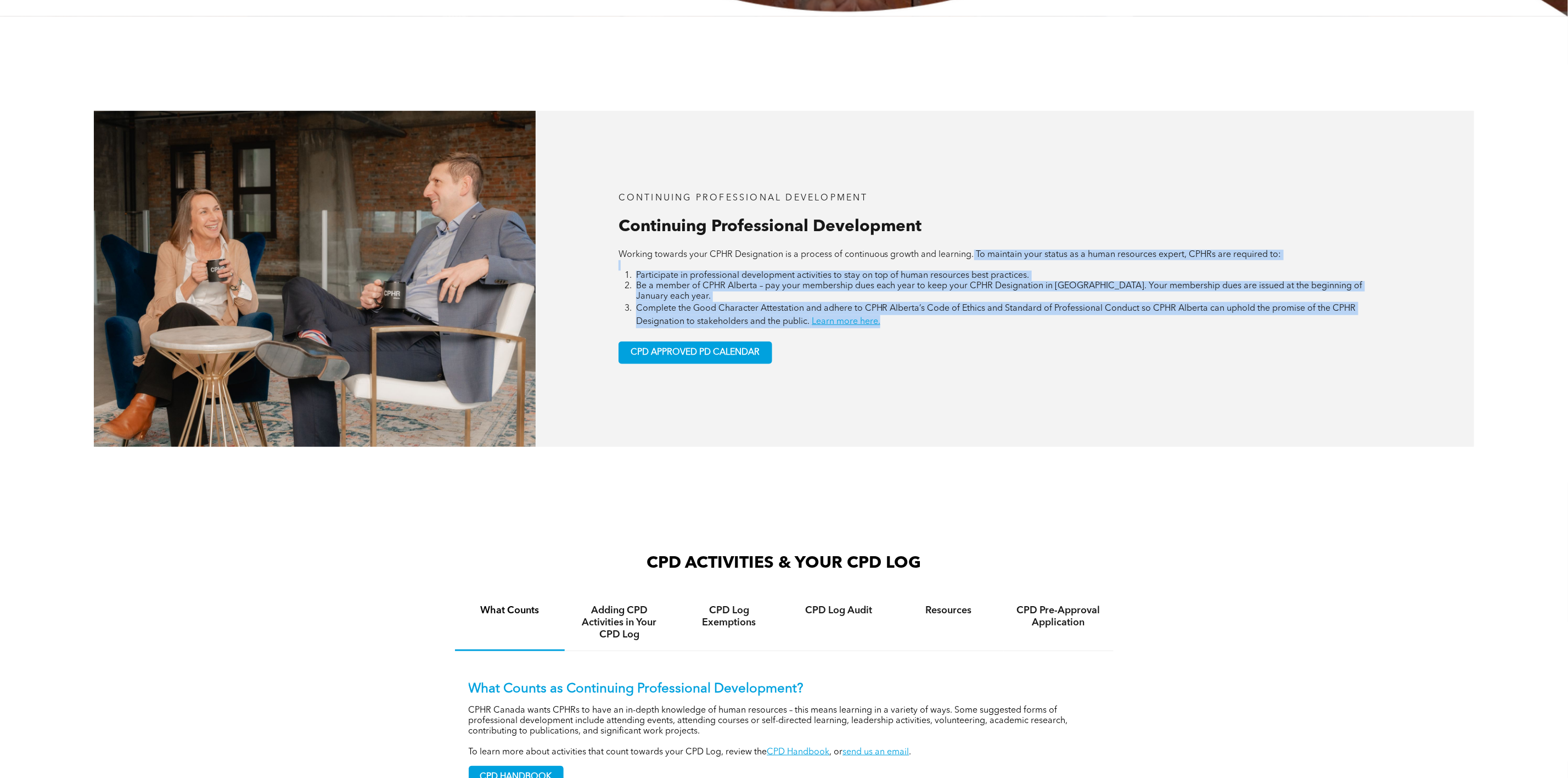
drag, startPoint x: 974, startPoint y: 254, endPoint x: 998, endPoint y: 319, distance: 69.3
click at [998, 319] on div "Working towards your CPHR Designation is a process of continuous growth and lea…" at bounding box center [1005, 289] width 773 height 79
copy div "To maintain your status as a human resources expert, CPHRs are required to: Par…"
click at [829, 317] on link "Learn more here." at bounding box center [846, 321] width 69 height 9
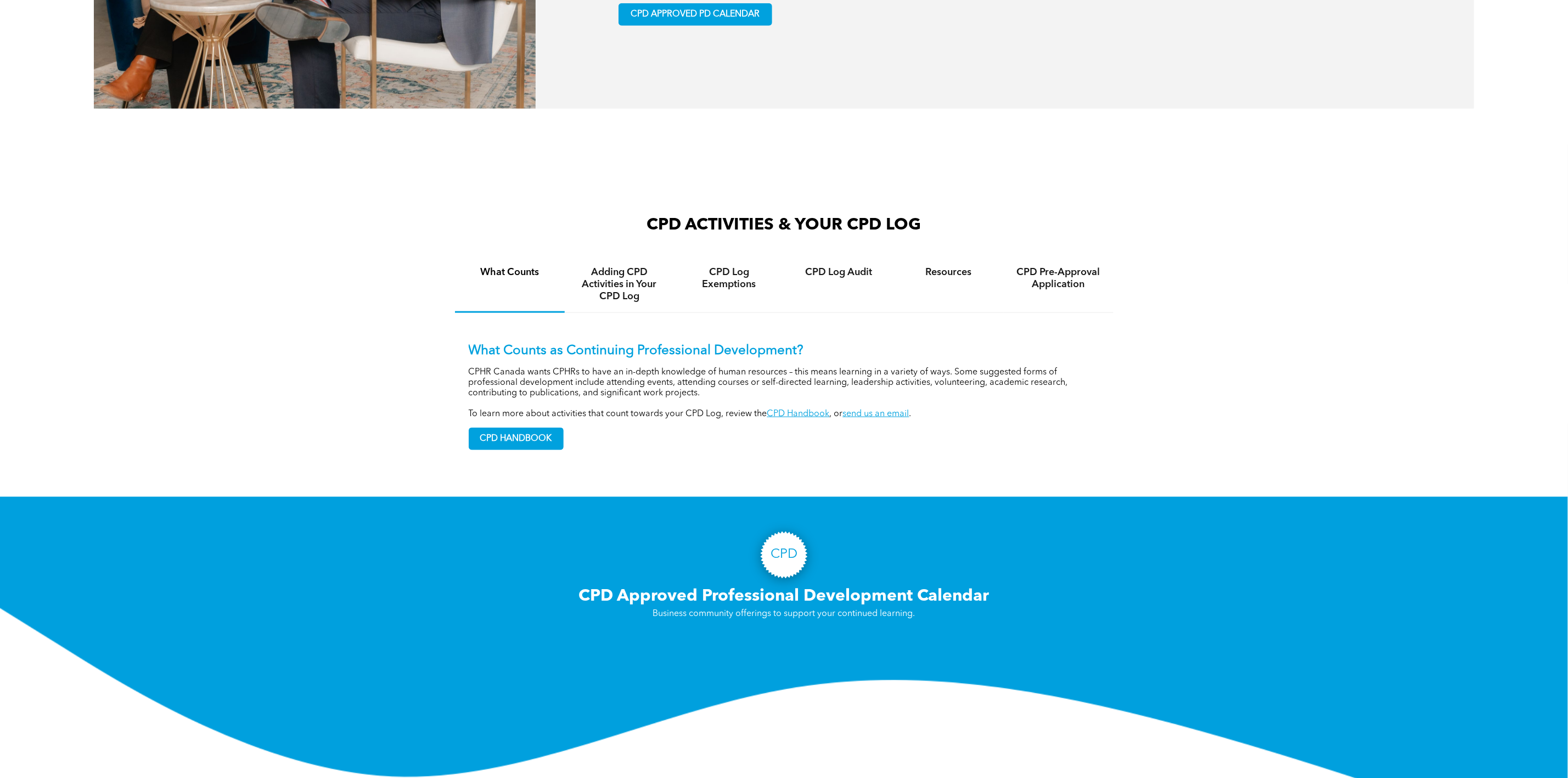
scroll to position [988, 0]
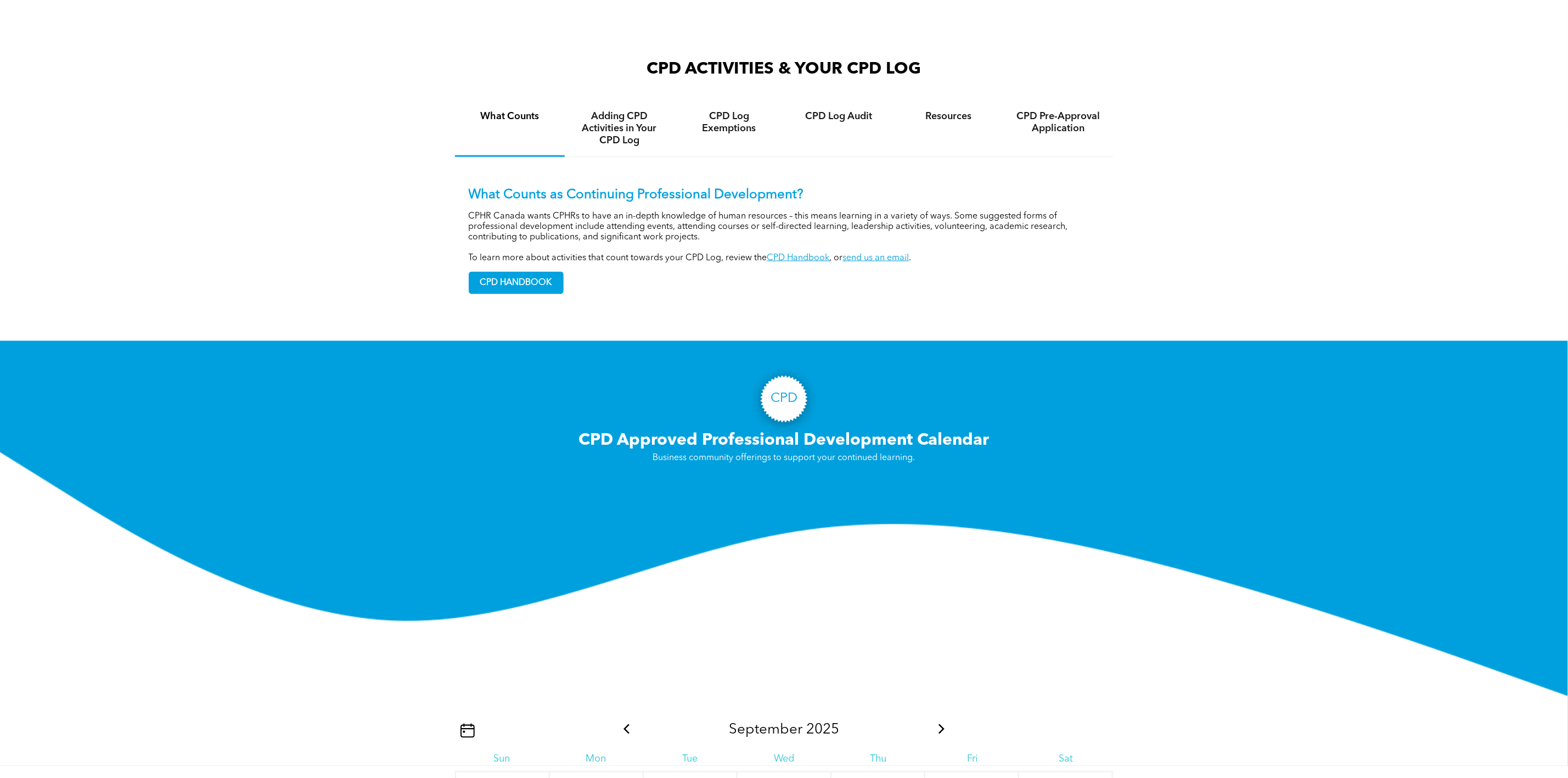
click at [805, 254] on link "CPD Handbook" at bounding box center [799, 258] width 63 height 9
drag, startPoint x: 460, startPoint y: 253, endPoint x: 830, endPoint y: 247, distance: 370.0
click at [830, 247] on div "What Counts as Continuing Professional Development? CPHR Canada wants CPHRs to …" at bounding box center [784, 232] width 658 height 151
drag, startPoint x: 767, startPoint y: 303, endPoint x: 765, endPoint y: 264, distance: 39.1
click at [767, 296] on div "CPD ACTIVITIES & YOUR CPD LOG What Counts Adding CPD Activities in Your CPD Log…" at bounding box center [784, 194] width 658 height 272
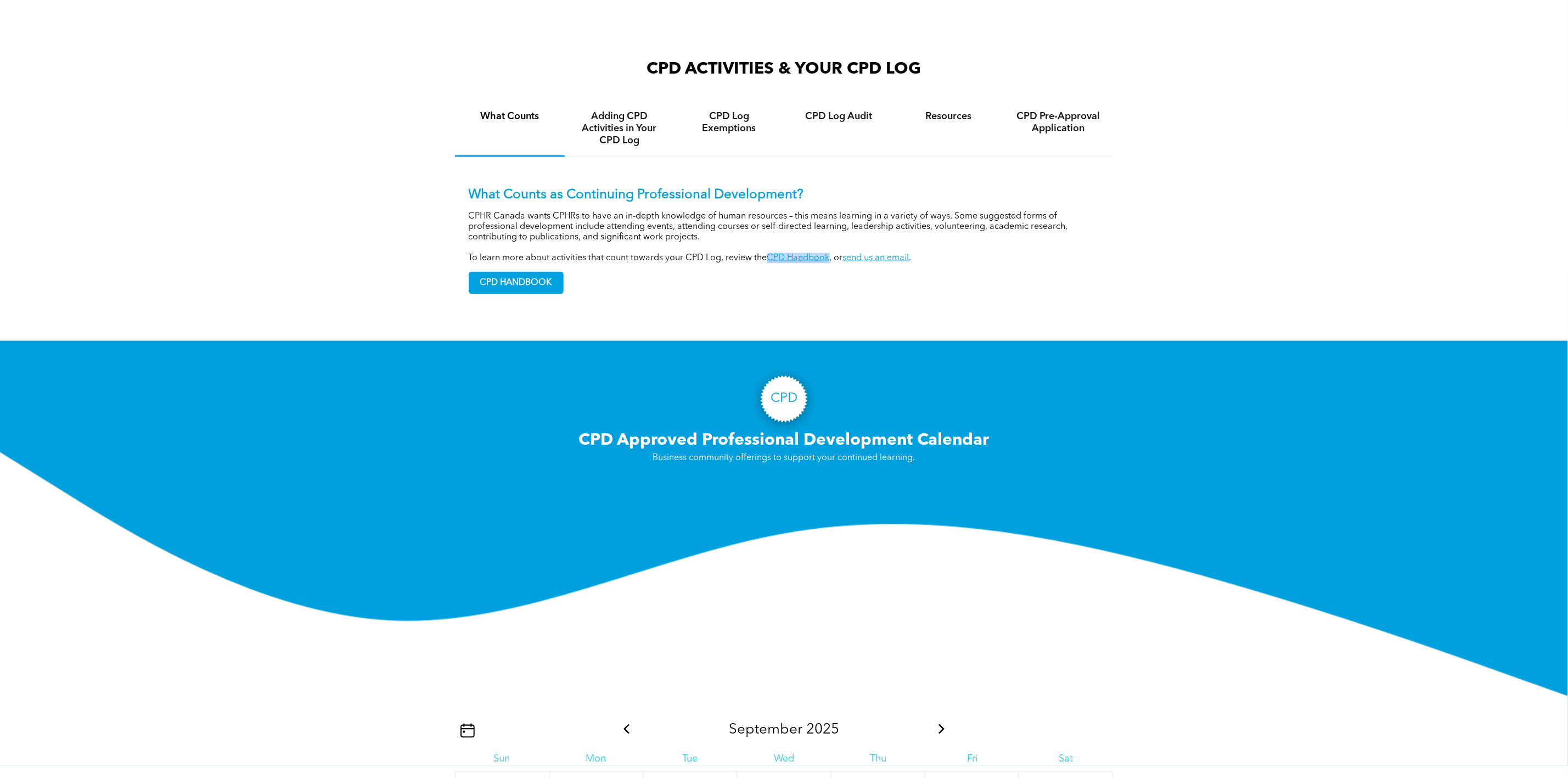
drag, startPoint x: 765, startPoint y: 251, endPoint x: 828, endPoint y: 249, distance: 63.0
click at [828, 253] on p "To learn more about activities that count towards your CPD Log, review the CPD …" at bounding box center [784, 258] width 631 height 11
copy p "CPD Handbook"
